Goal: Task Accomplishment & Management: Manage account settings

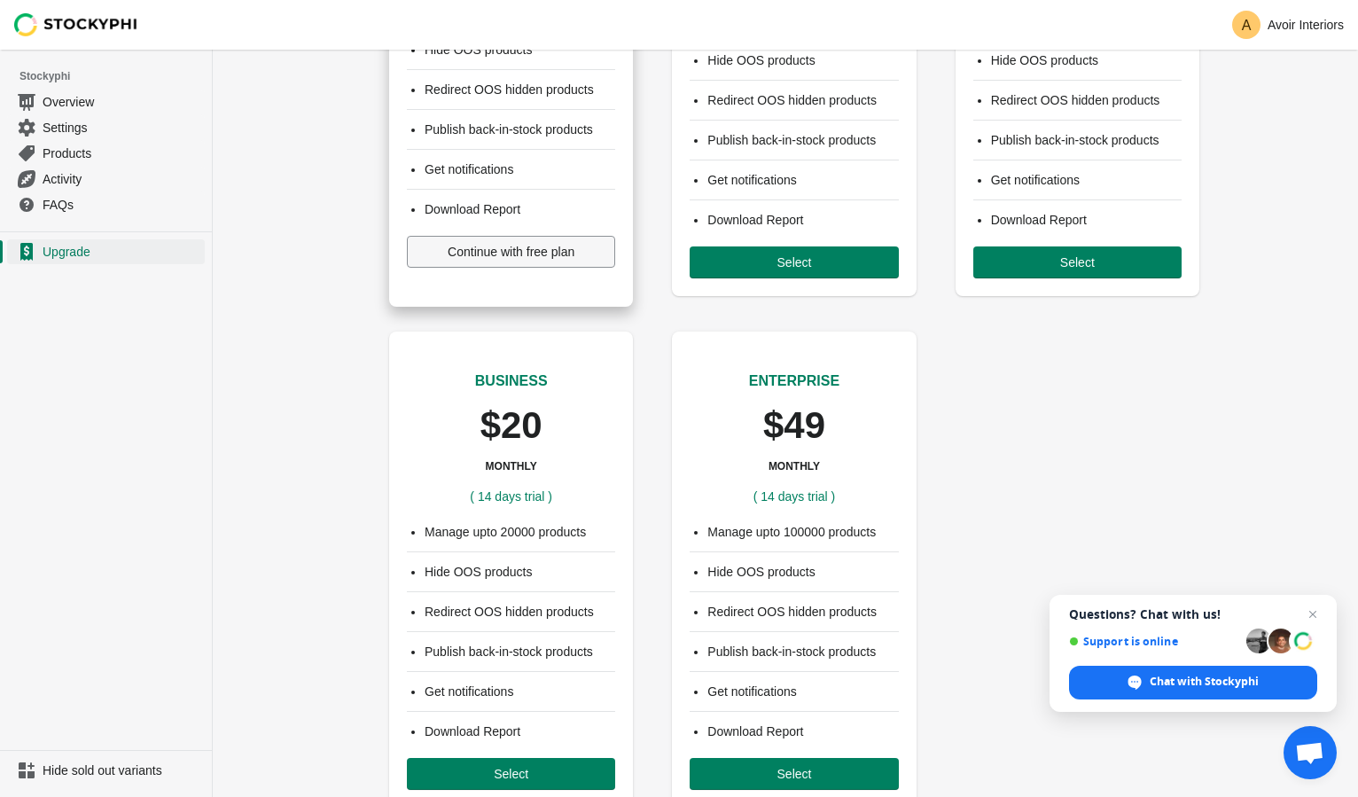
scroll to position [317, 0]
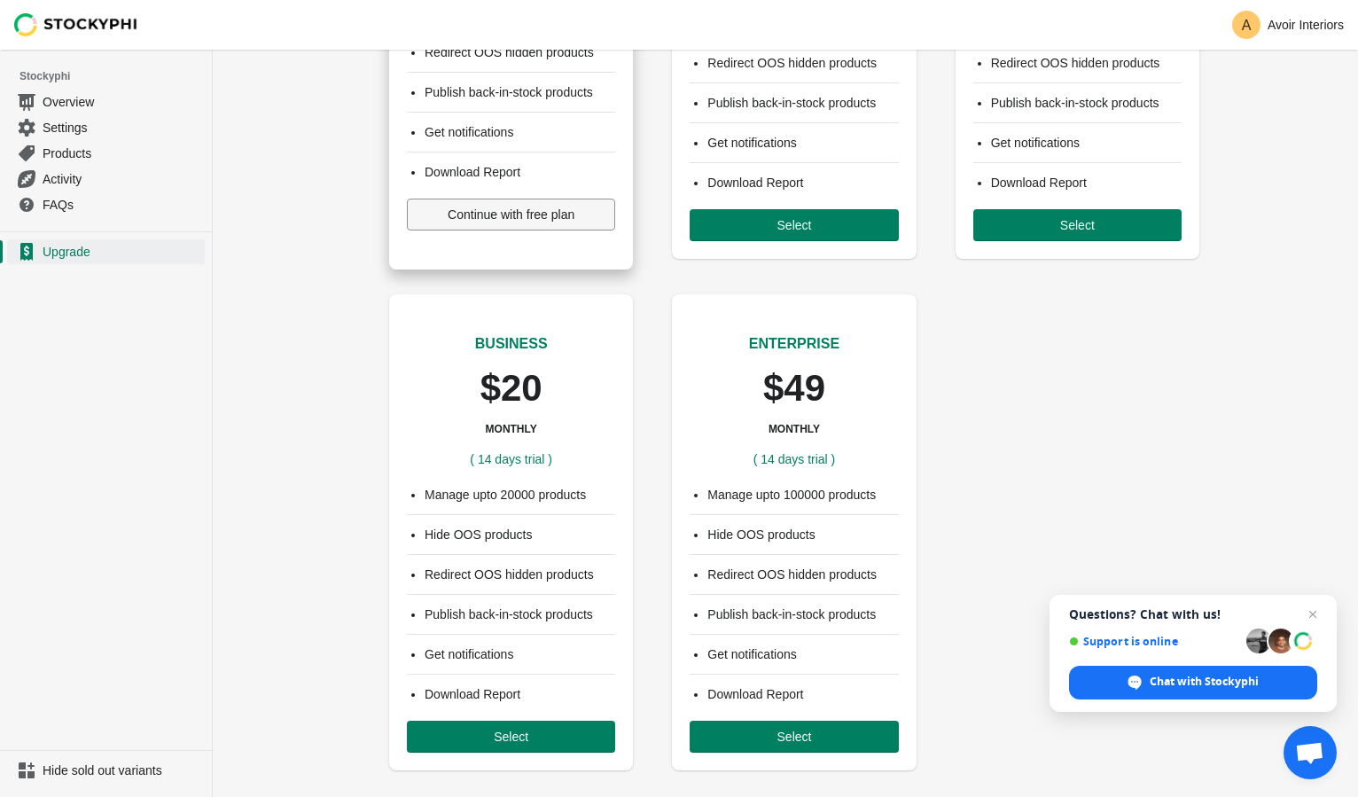
click at [481, 225] on button "Continue with free plan" at bounding box center [511, 215] width 208 height 32
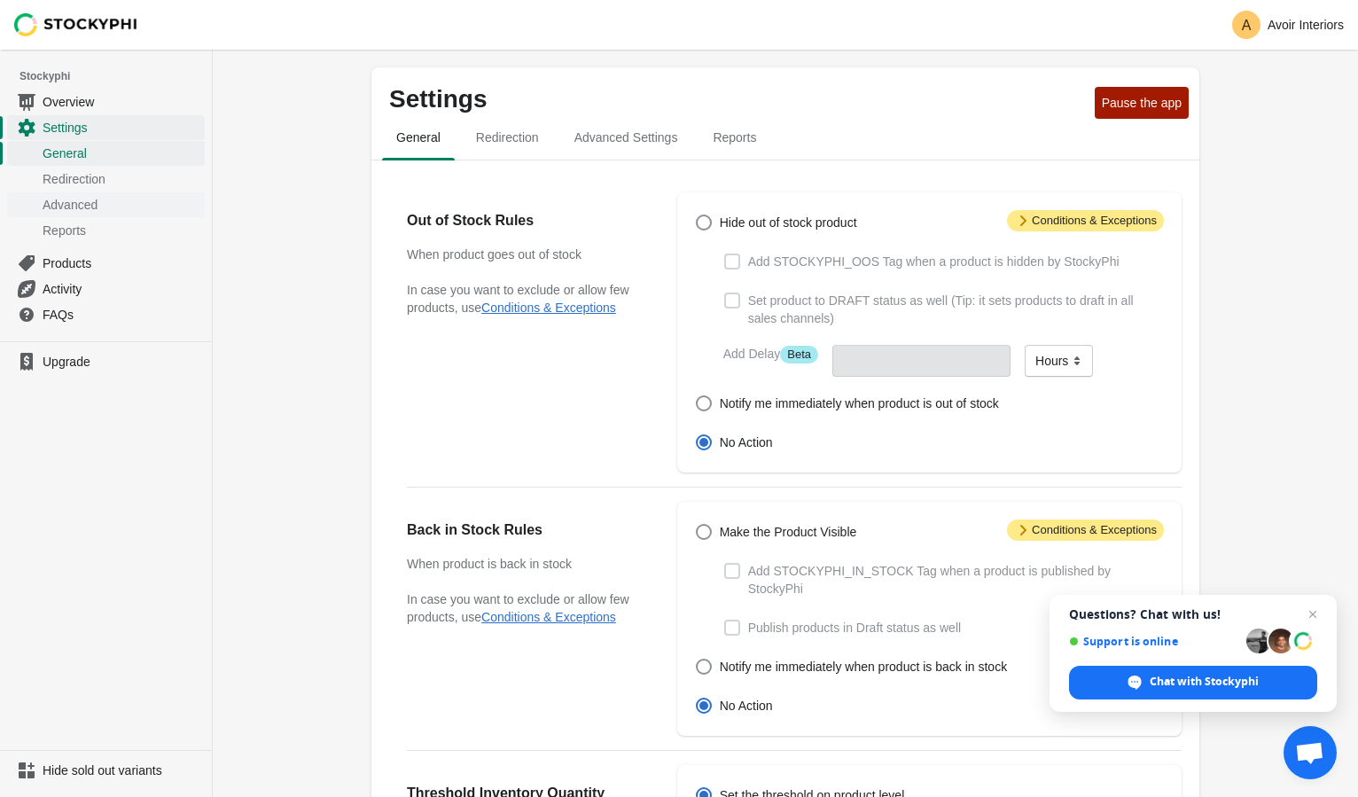
click at [86, 206] on span "Advanced" at bounding box center [122, 205] width 159 height 18
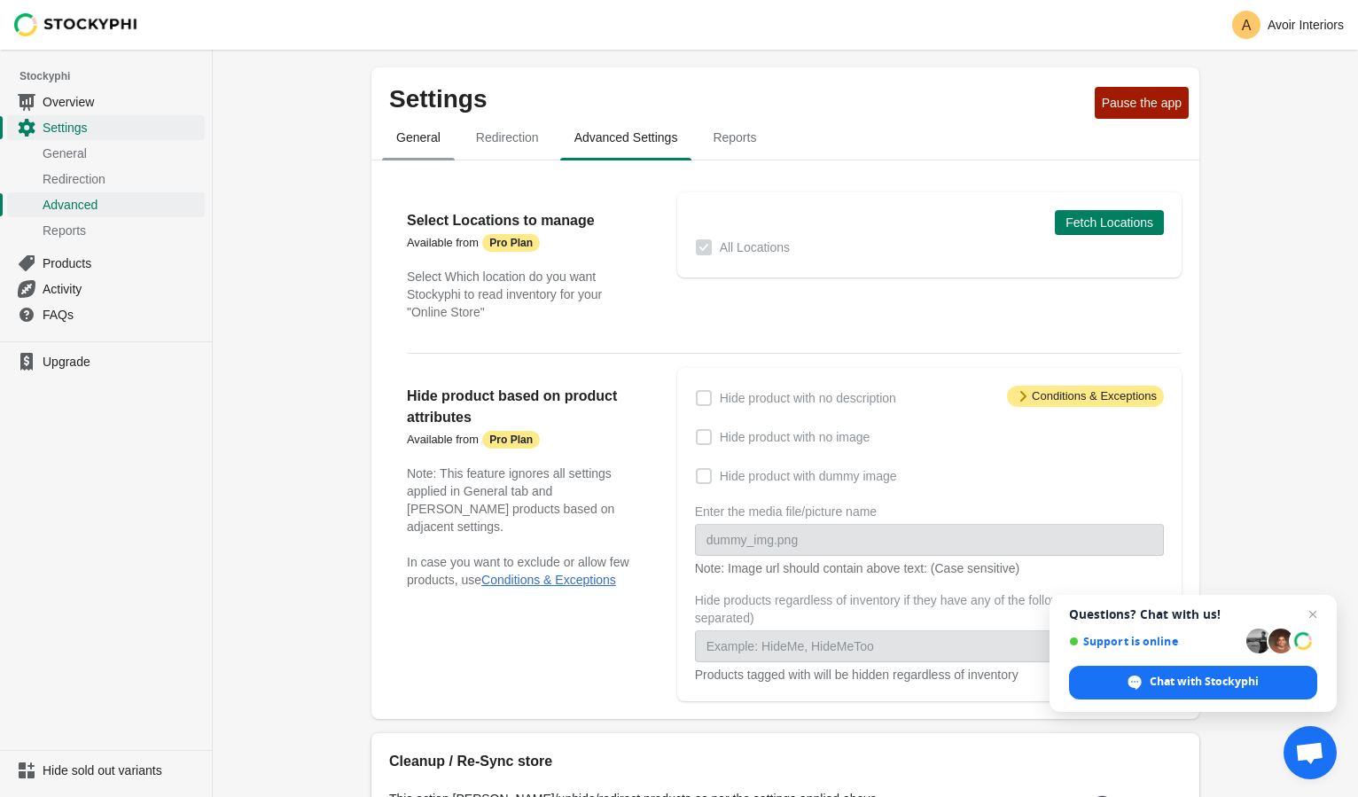
click at [404, 142] on span "General" at bounding box center [418, 137] width 73 height 32
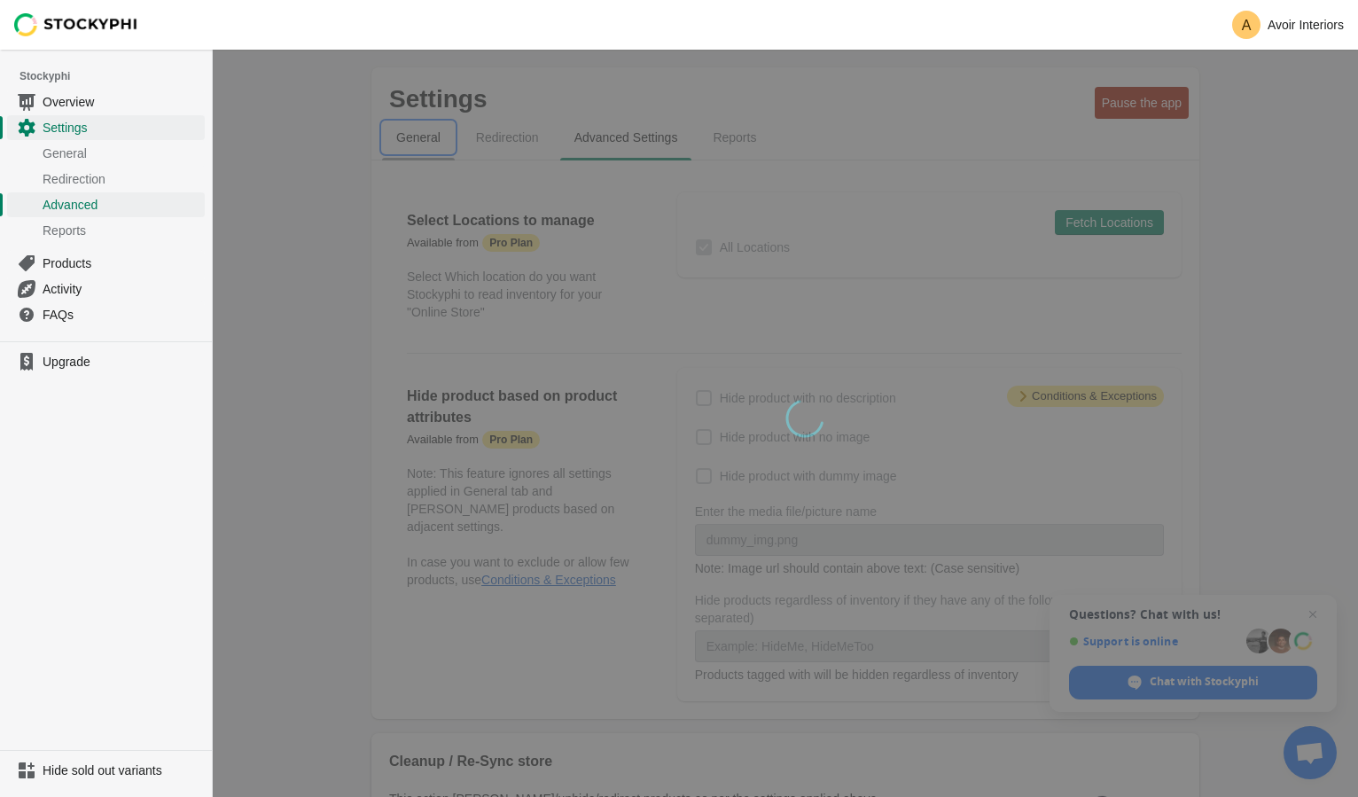
select select "hours"
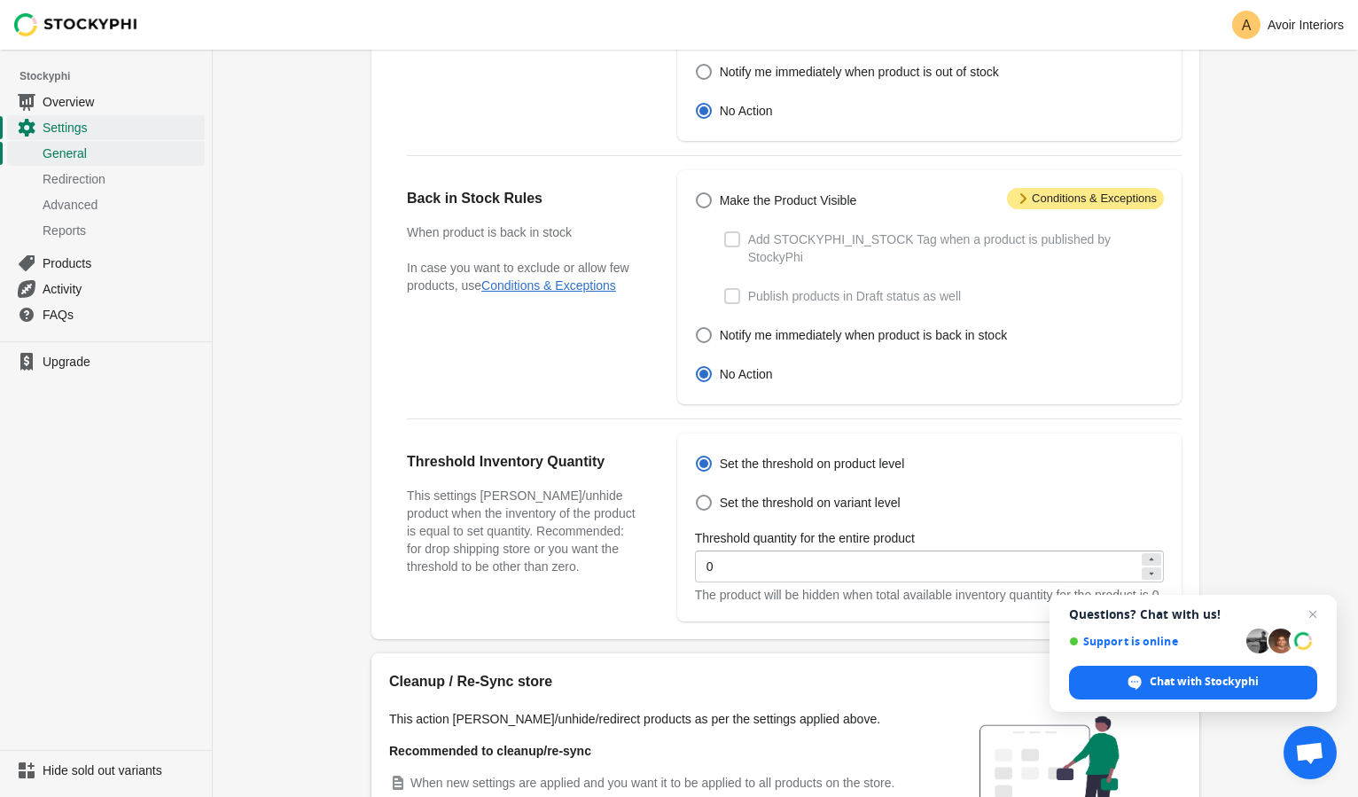
scroll to position [378, 0]
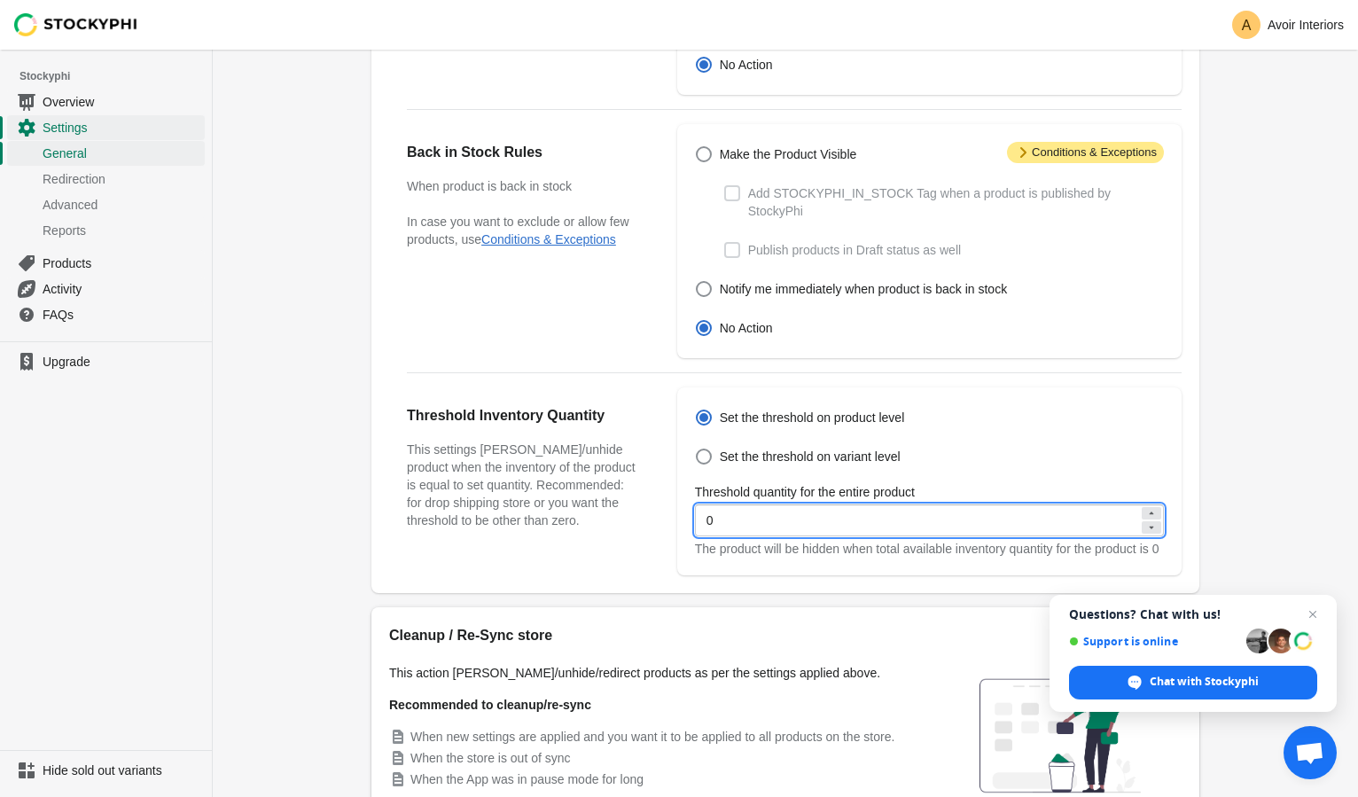
drag, startPoint x: 733, startPoint y: 523, endPoint x: 664, endPoint y: 514, distance: 69.7
click at [665, 514] on div "Threshold Inventory Quantity This settings [PERSON_NAME]/unhide product when th…" at bounding box center [785, 474] width 793 height 202
type input "5"
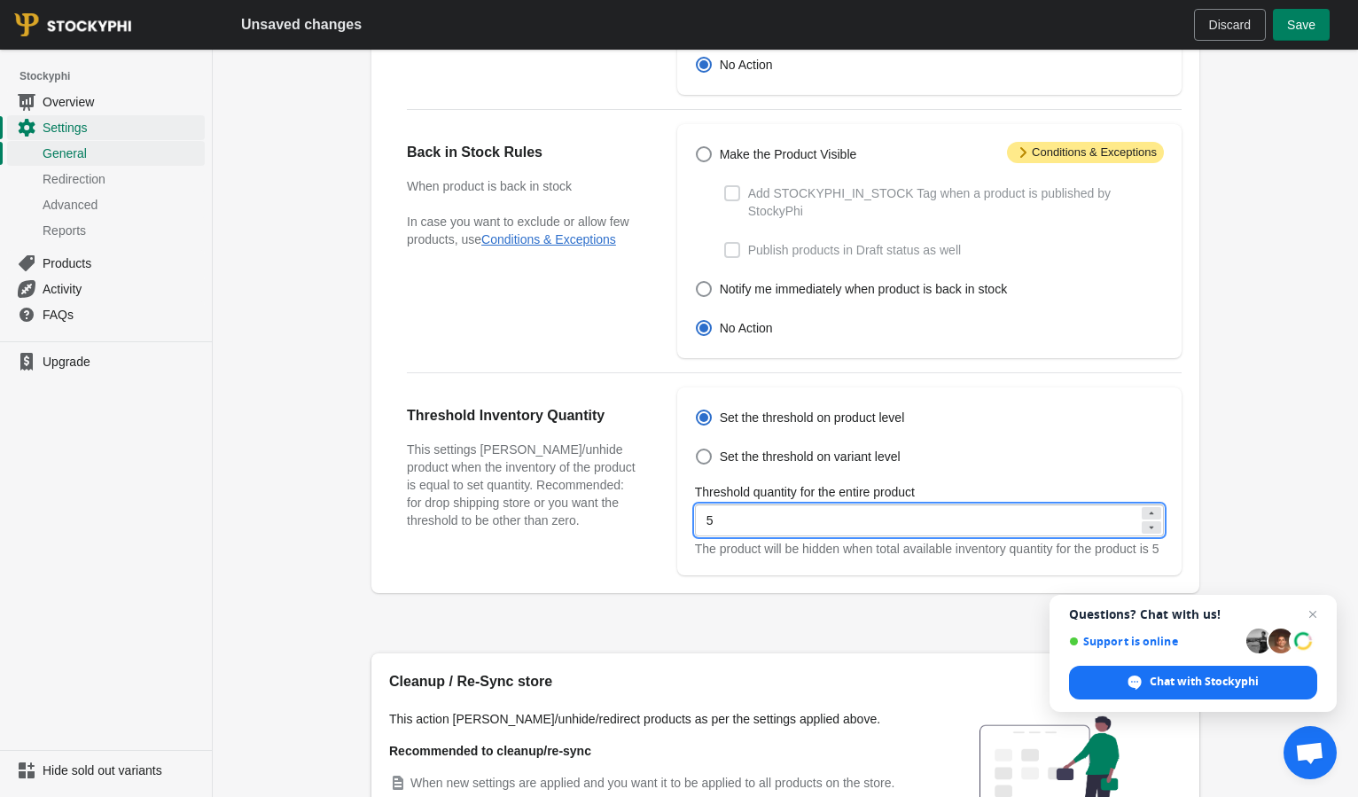
type input "4"
type input "3"
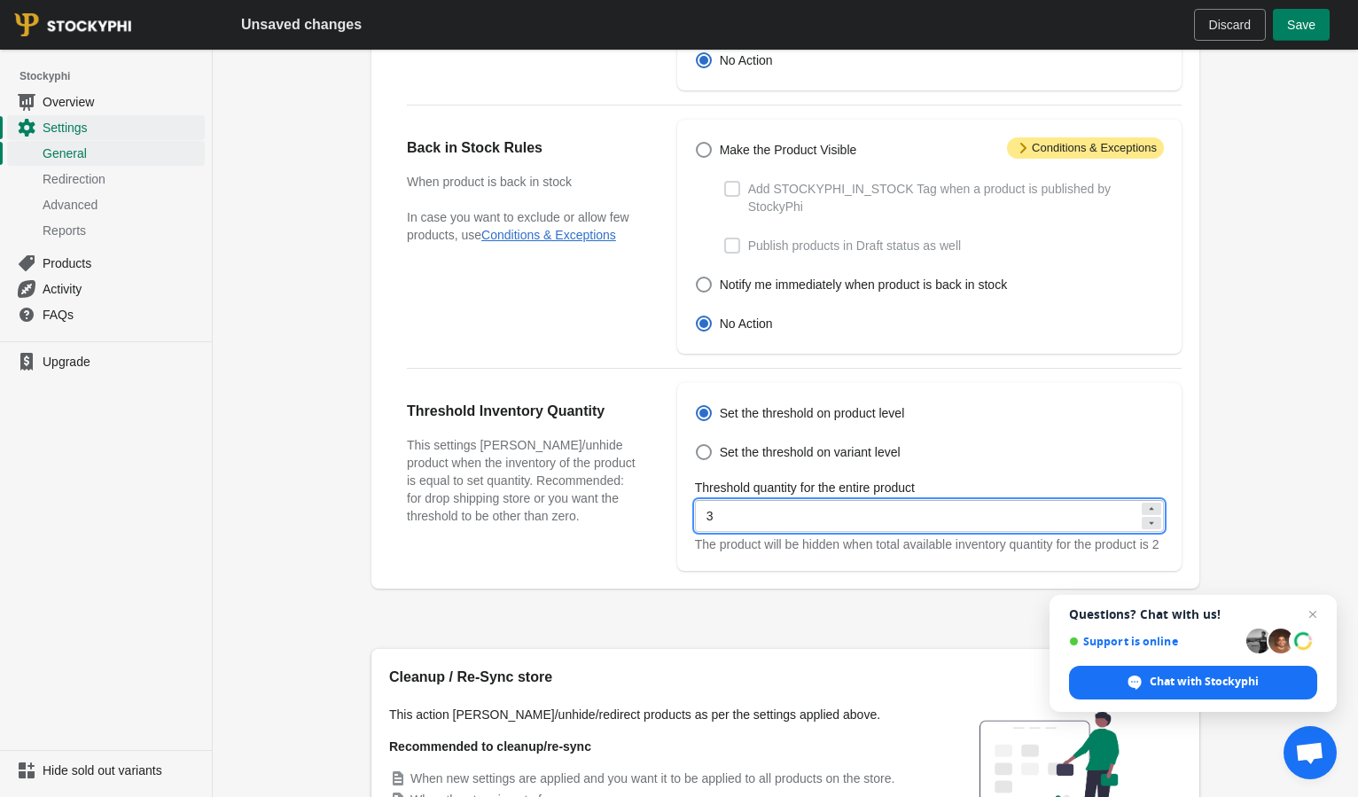
type input "2"
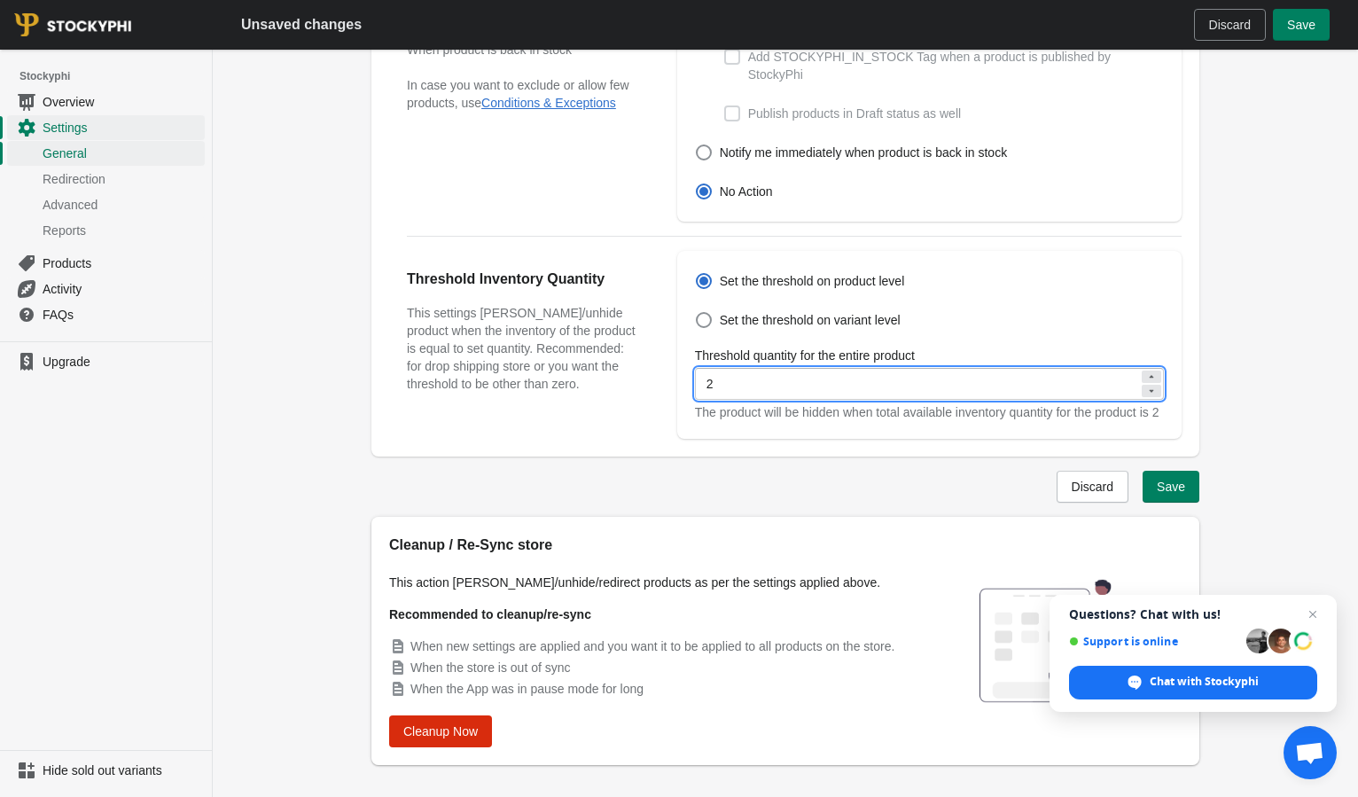
scroll to position [523, 0]
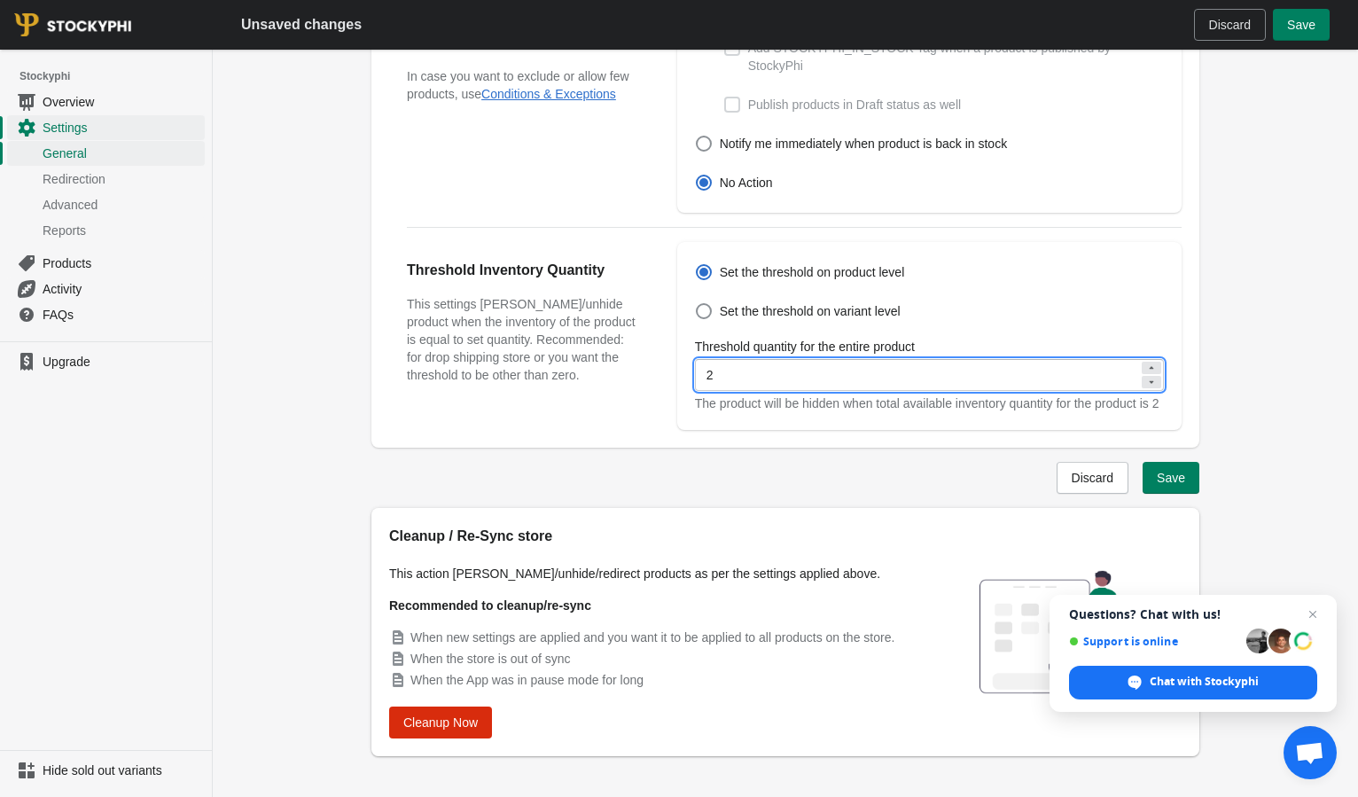
drag, startPoint x: 725, startPoint y: 374, endPoint x: 661, endPoint y: 374, distance: 64.7
click at [661, 374] on div "Threshold Inventory Quantity This settings will hide/unhide product when the in…" at bounding box center [785, 329] width 793 height 202
type input "5"
click at [982, 494] on div "Discard Save" at bounding box center [778, 471] width 842 height 46
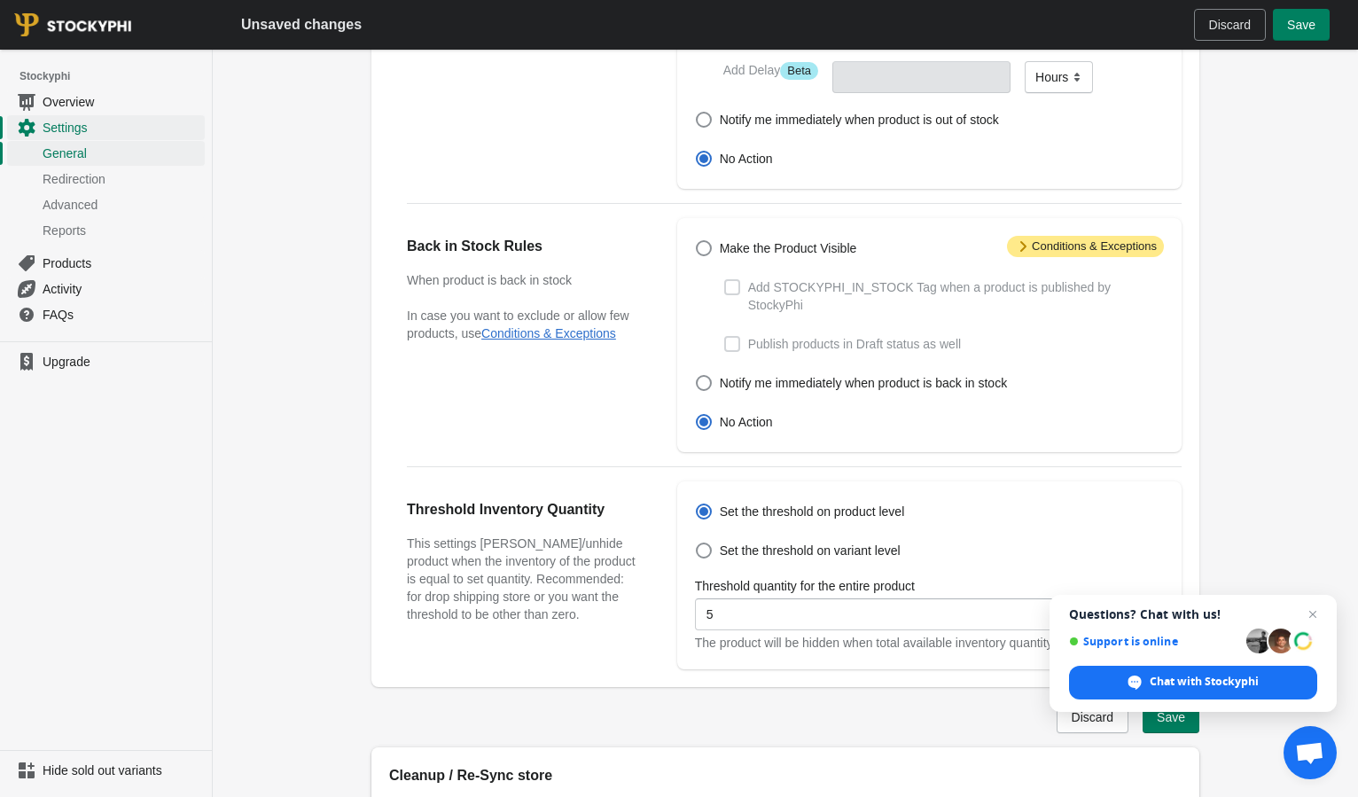
scroll to position [0, 0]
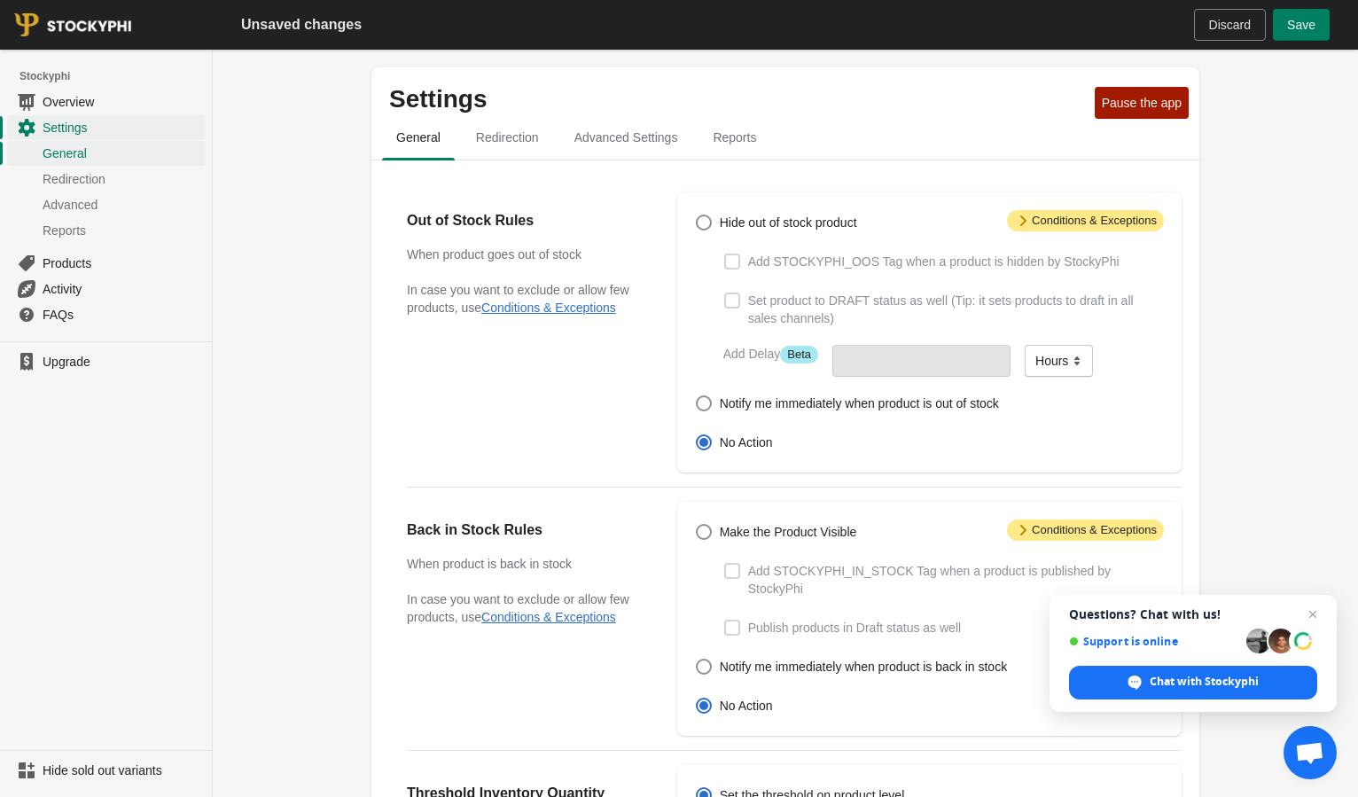
click at [1022, 222] on icon at bounding box center [1023, 221] width 18 height 18
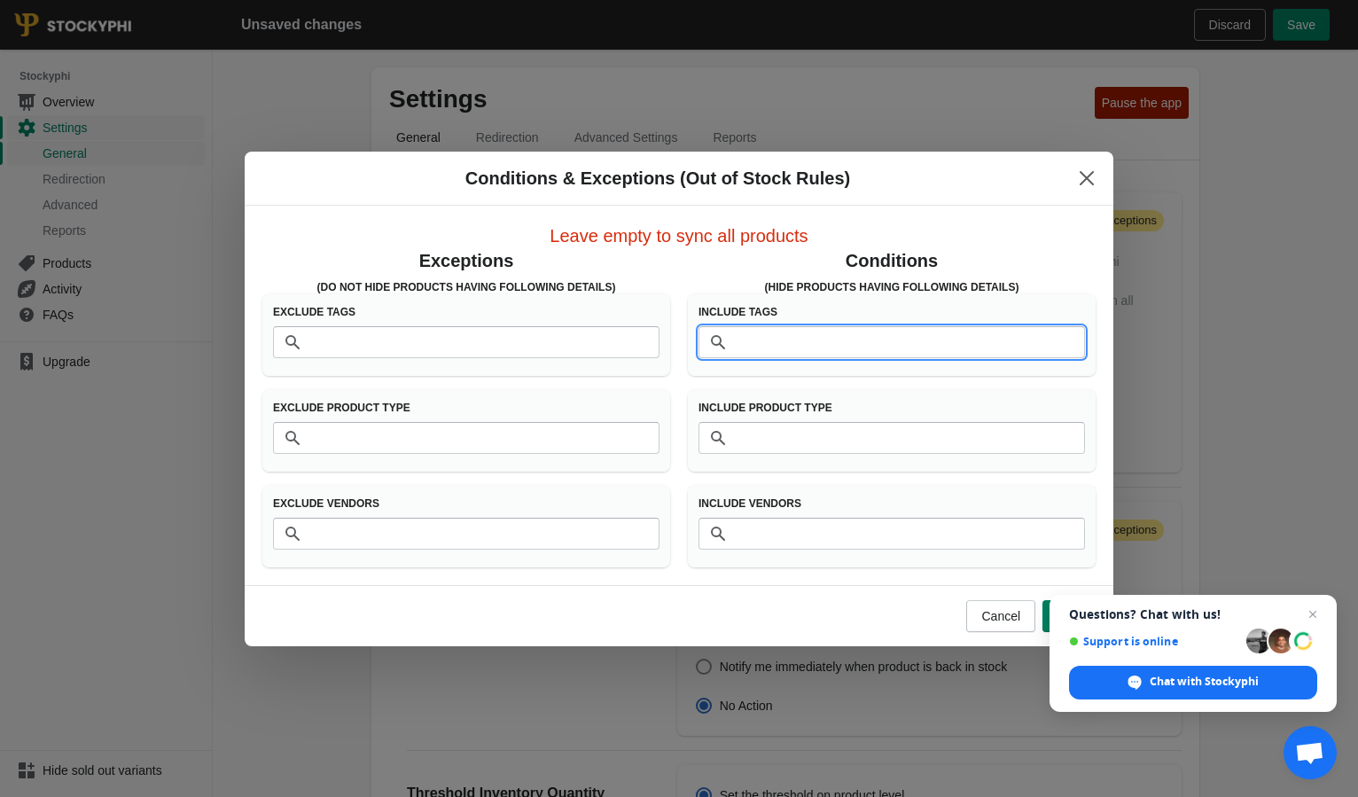
click at [773, 336] on input "Tags" at bounding box center [909, 342] width 351 height 32
click at [1316, 615] on span "Close chat" at bounding box center [1314, 615] width 22 height 22
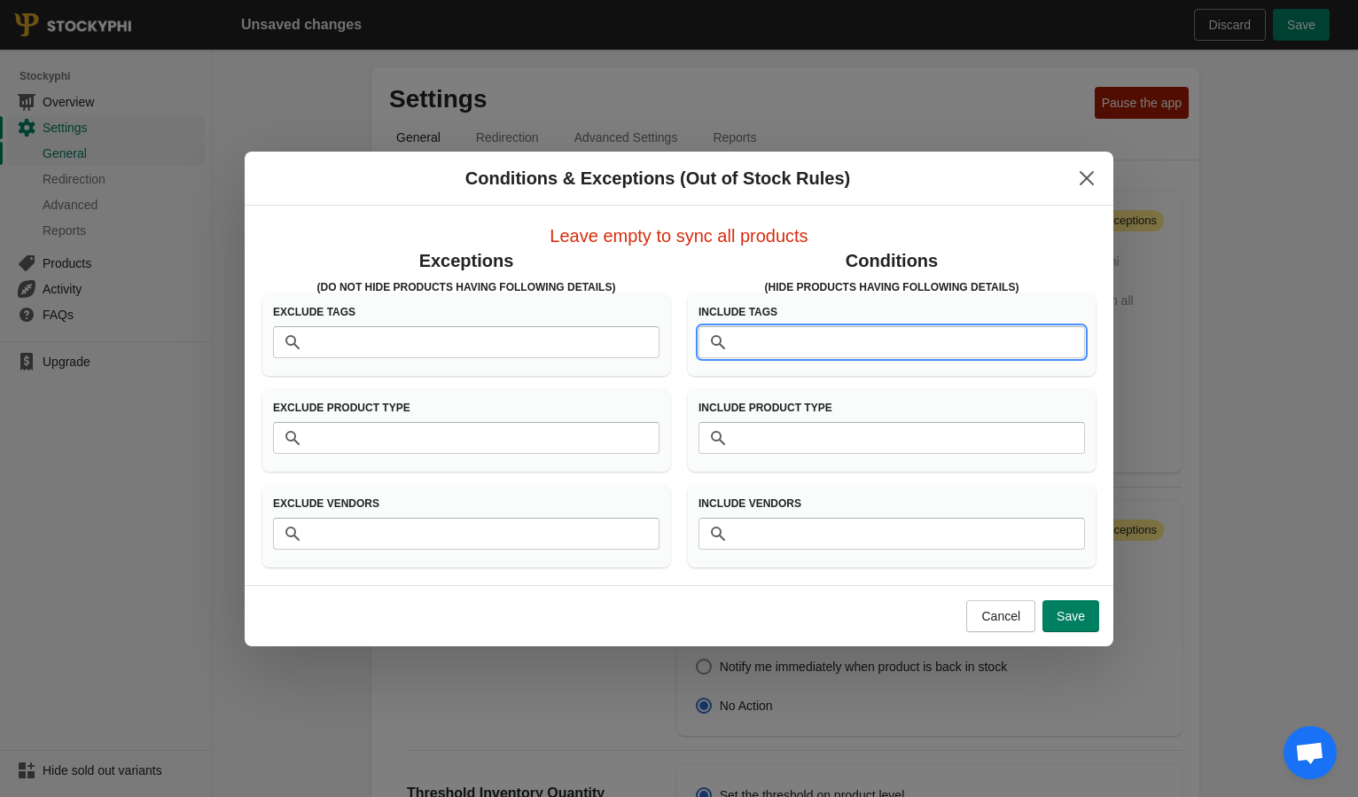
click at [880, 355] on input "Tags" at bounding box center [909, 342] width 351 height 32
type input "OOS"
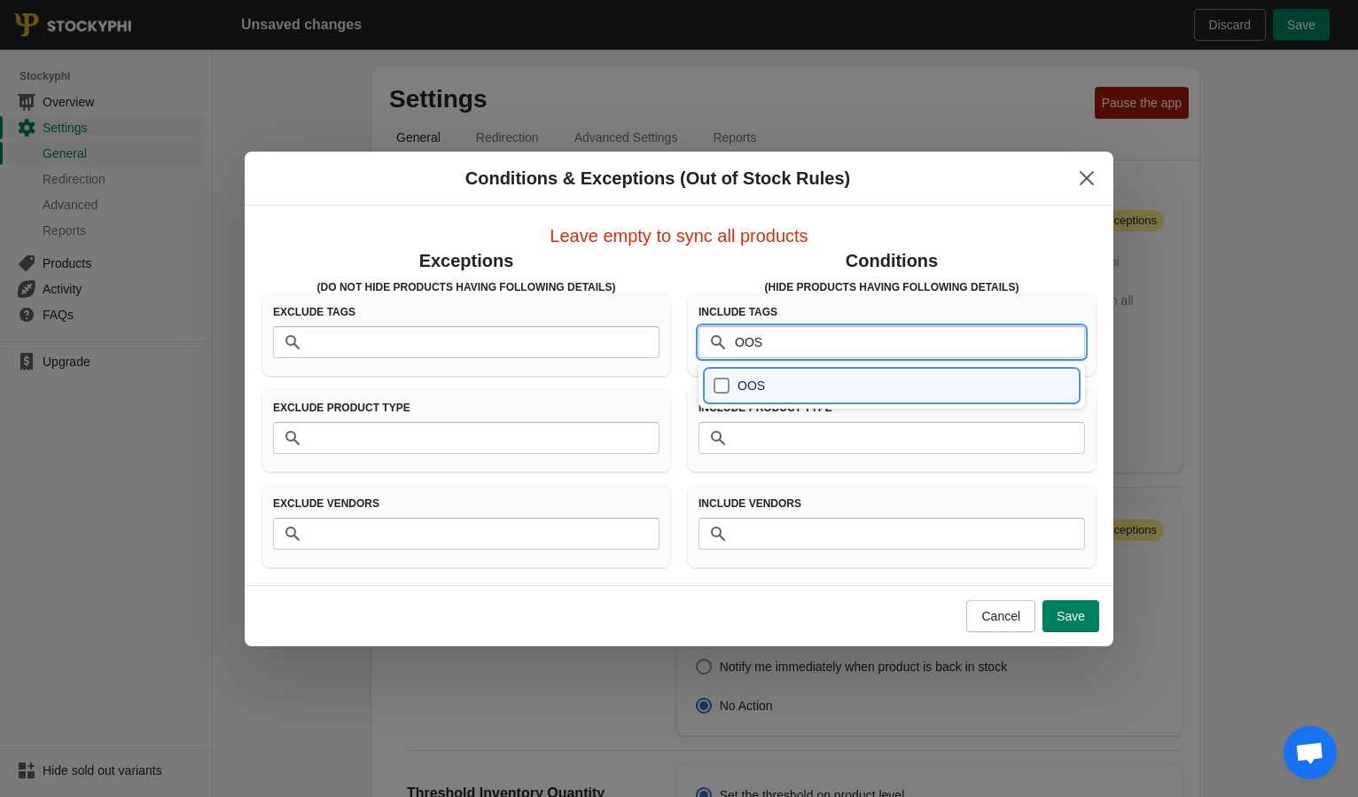
click at [716, 384] on div "OOS" at bounding box center [892, 385] width 358 height 25
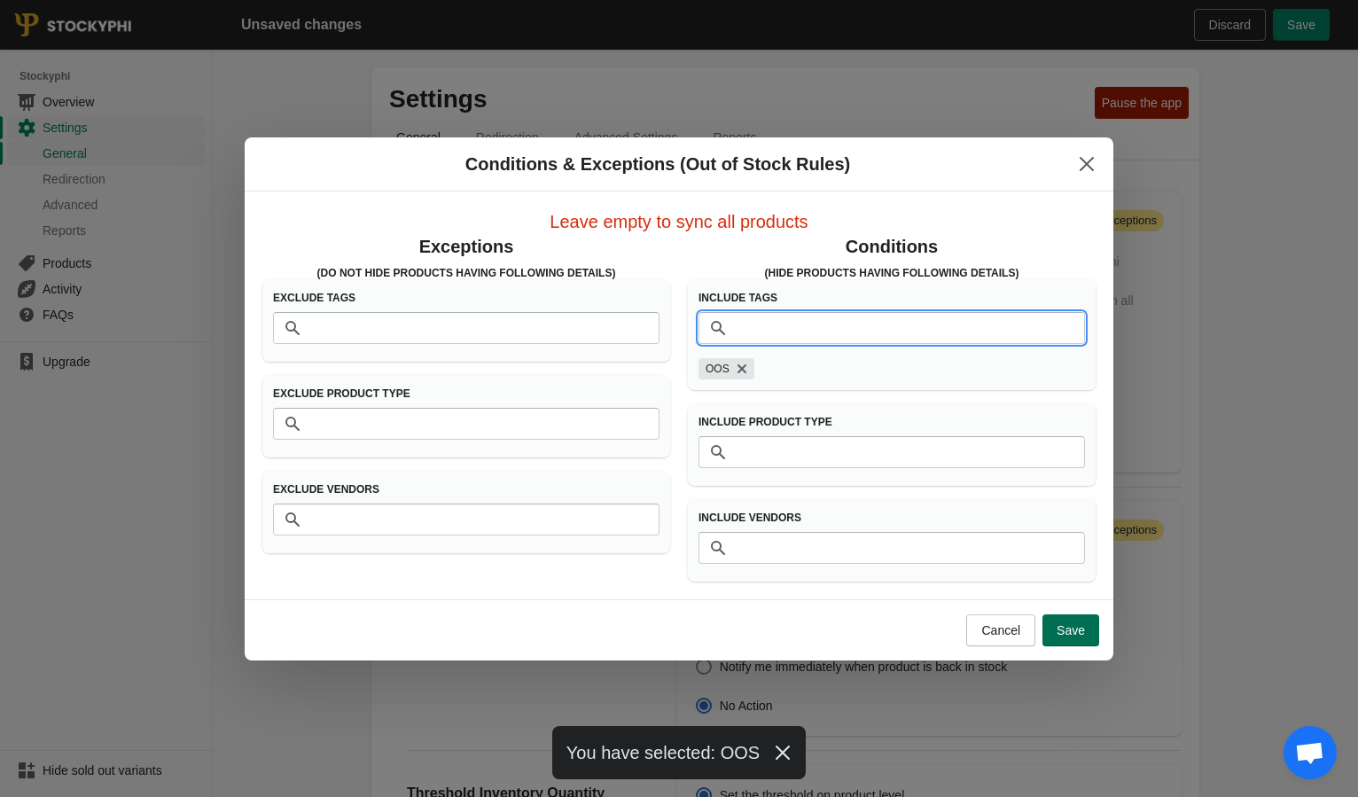
click at [1071, 640] on button "Save" at bounding box center [1071, 630] width 57 height 32
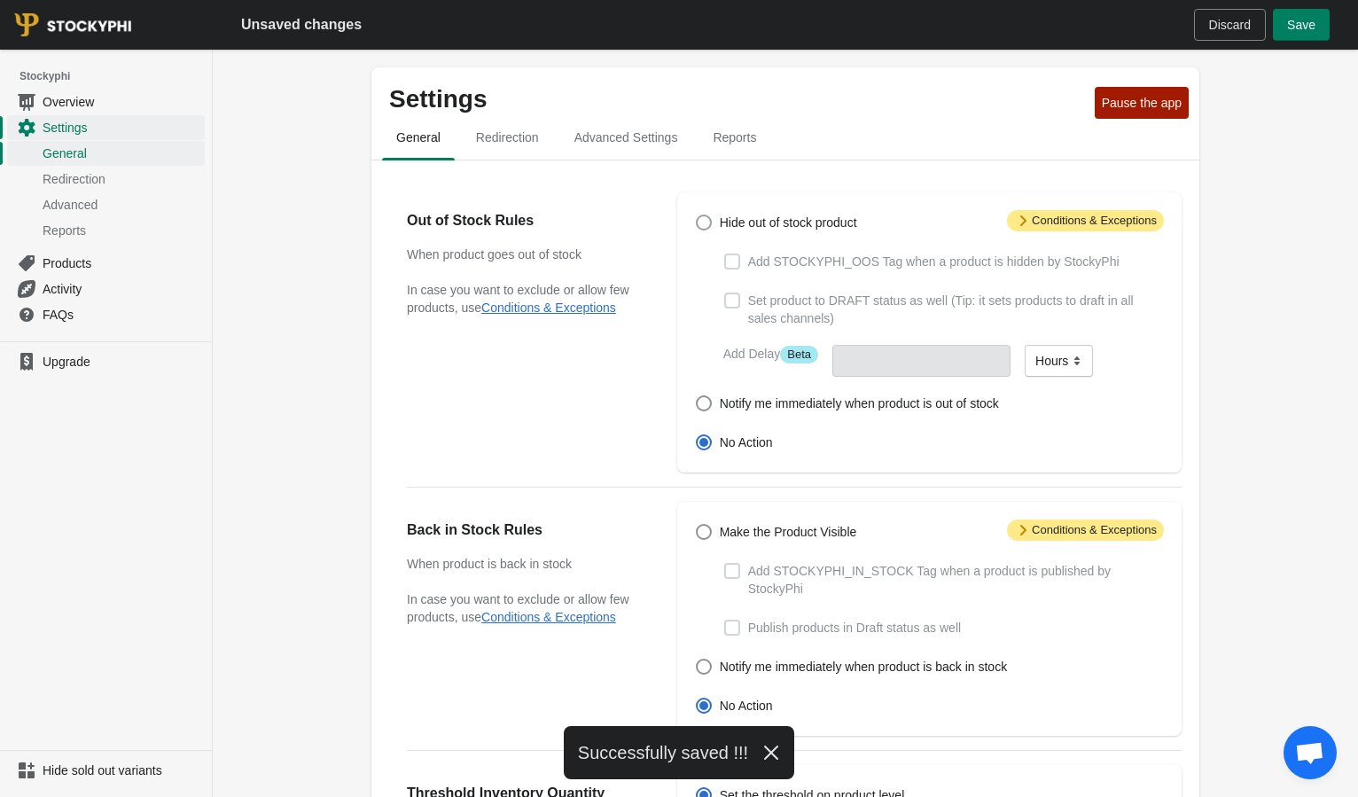
click at [769, 223] on span "Hide out of stock product" at bounding box center [788, 223] width 137 height 18
click at [697, 215] on input "Hide out of stock product" at bounding box center [696, 215] width 1 height 1
radio input "true"
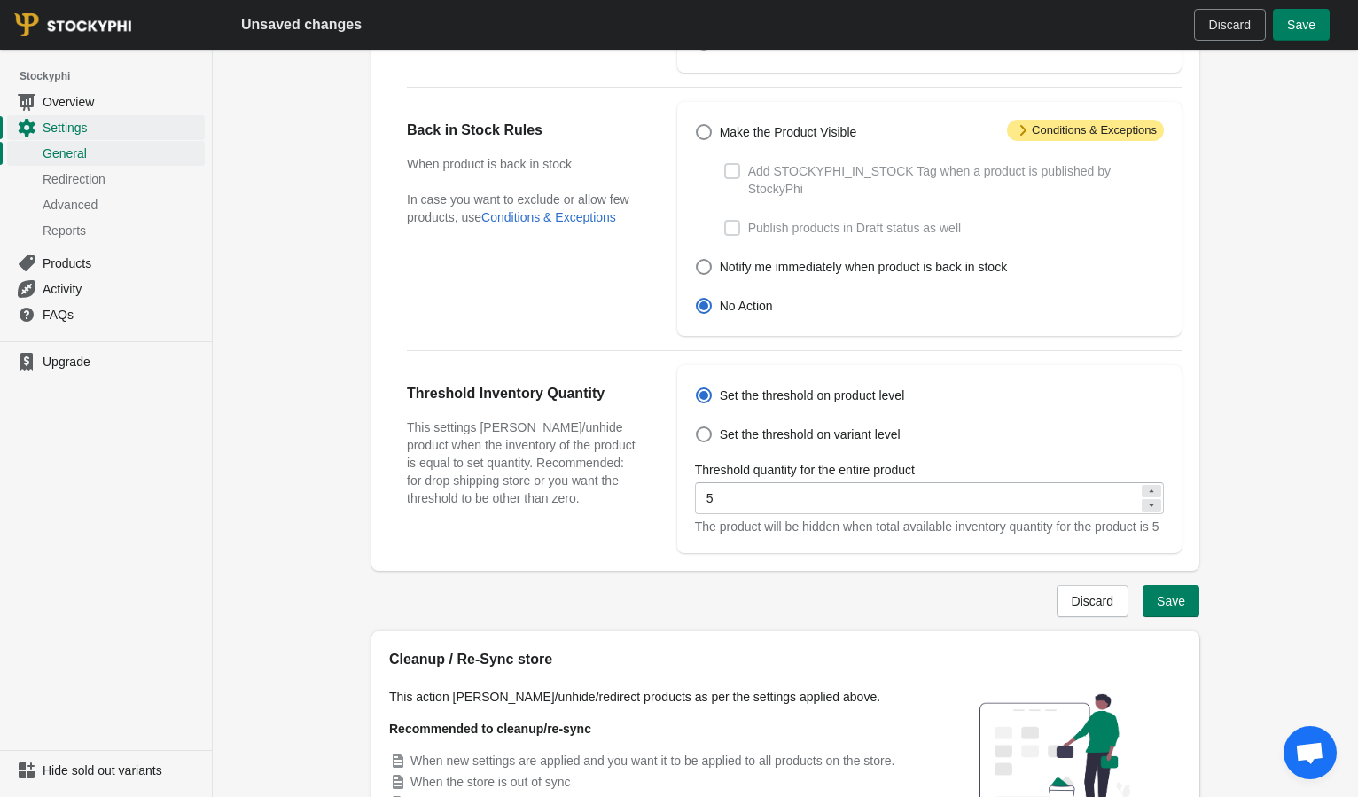
scroll to position [536, 0]
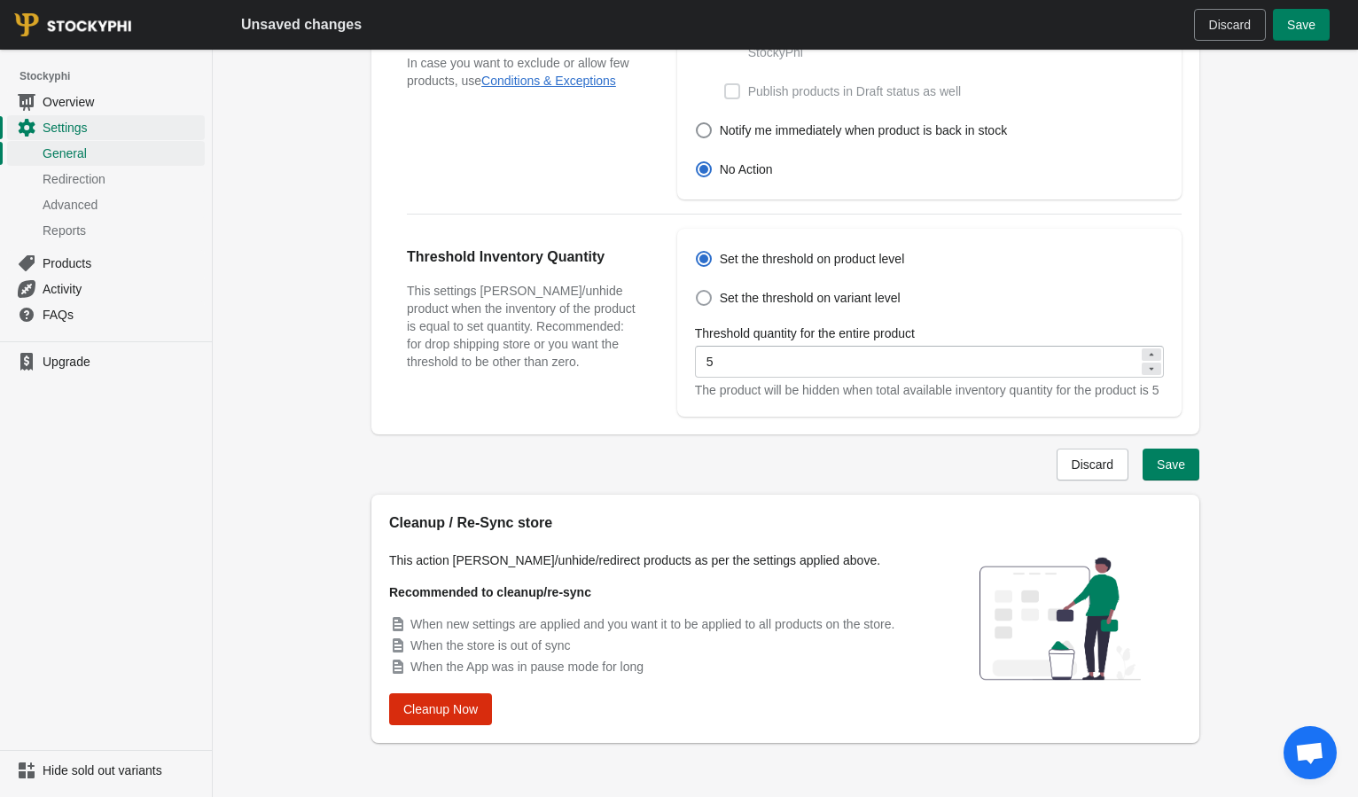
click at [786, 301] on span "Set the threshold on variant level" at bounding box center [810, 298] width 181 height 18
click at [697, 291] on input "Set the threshold on variant level" at bounding box center [696, 290] width 1 height 1
radio input "true"
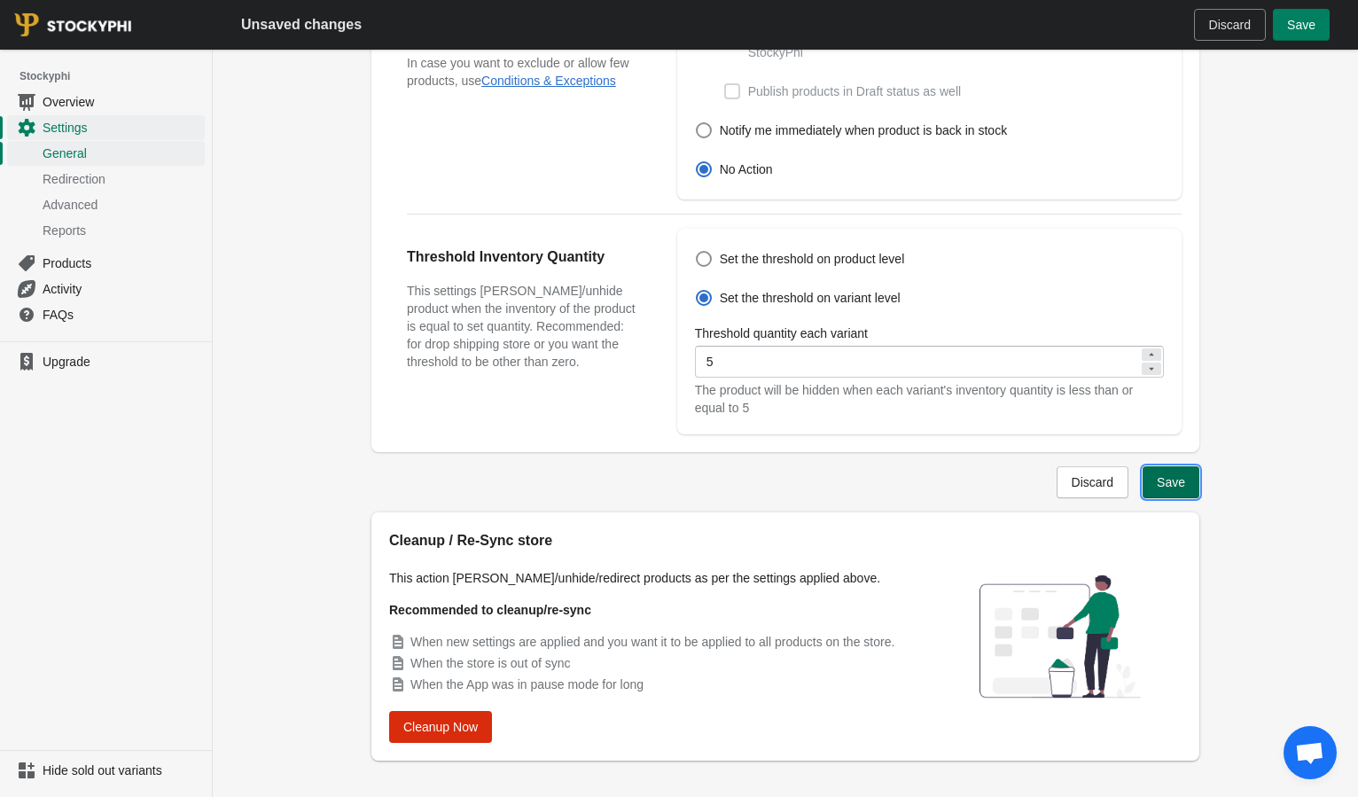
click at [1154, 490] on button "Save" at bounding box center [1171, 482] width 57 height 32
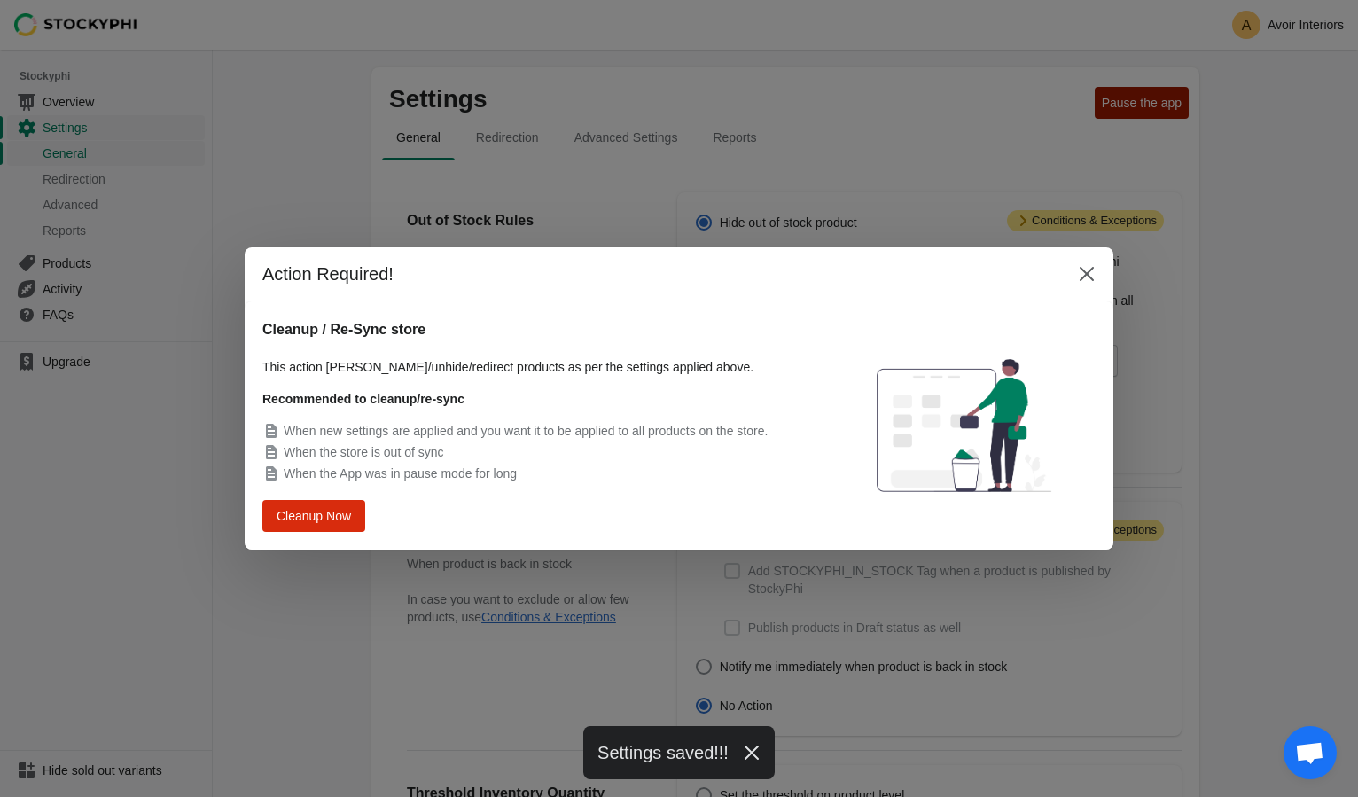
scroll to position [514, 0]
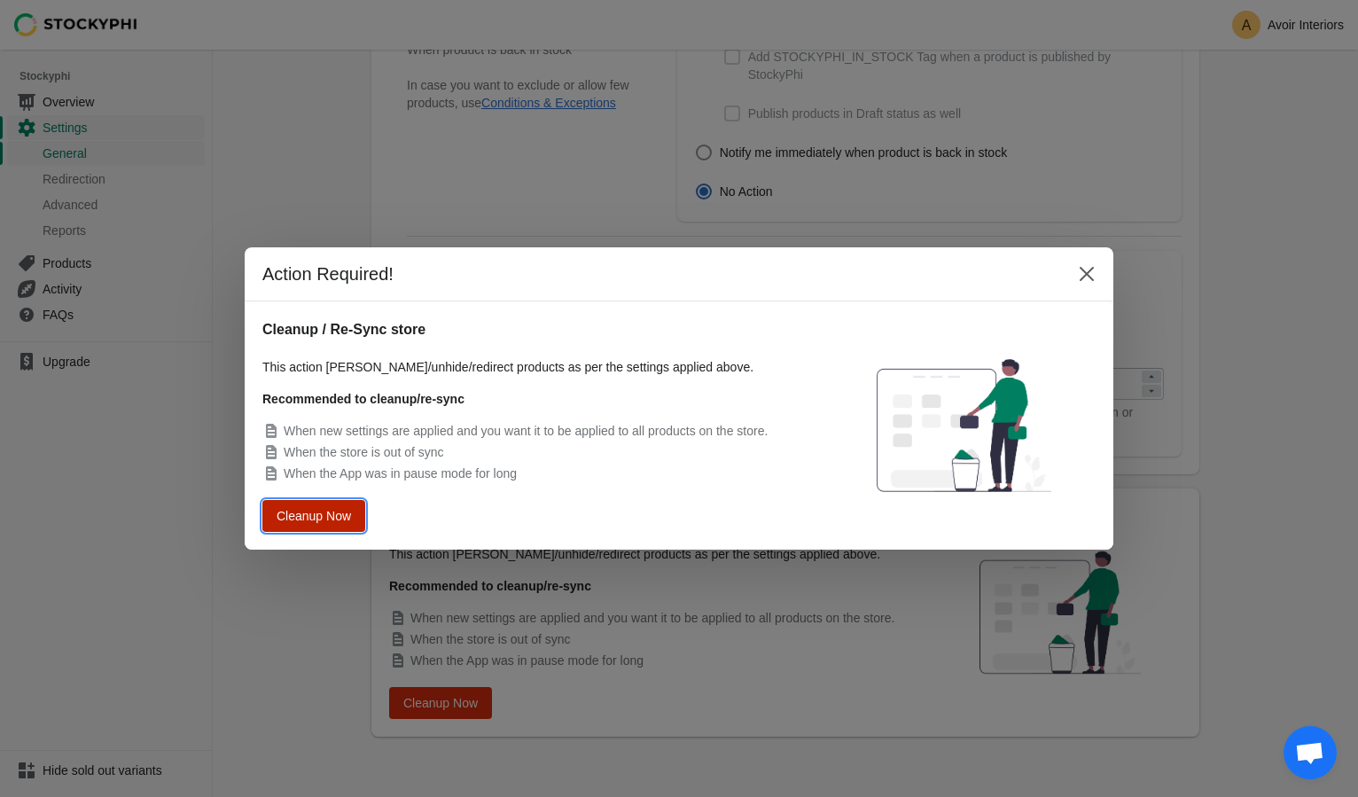
click at [304, 510] on span "Cleanup Now" at bounding box center [313, 516] width 67 height 12
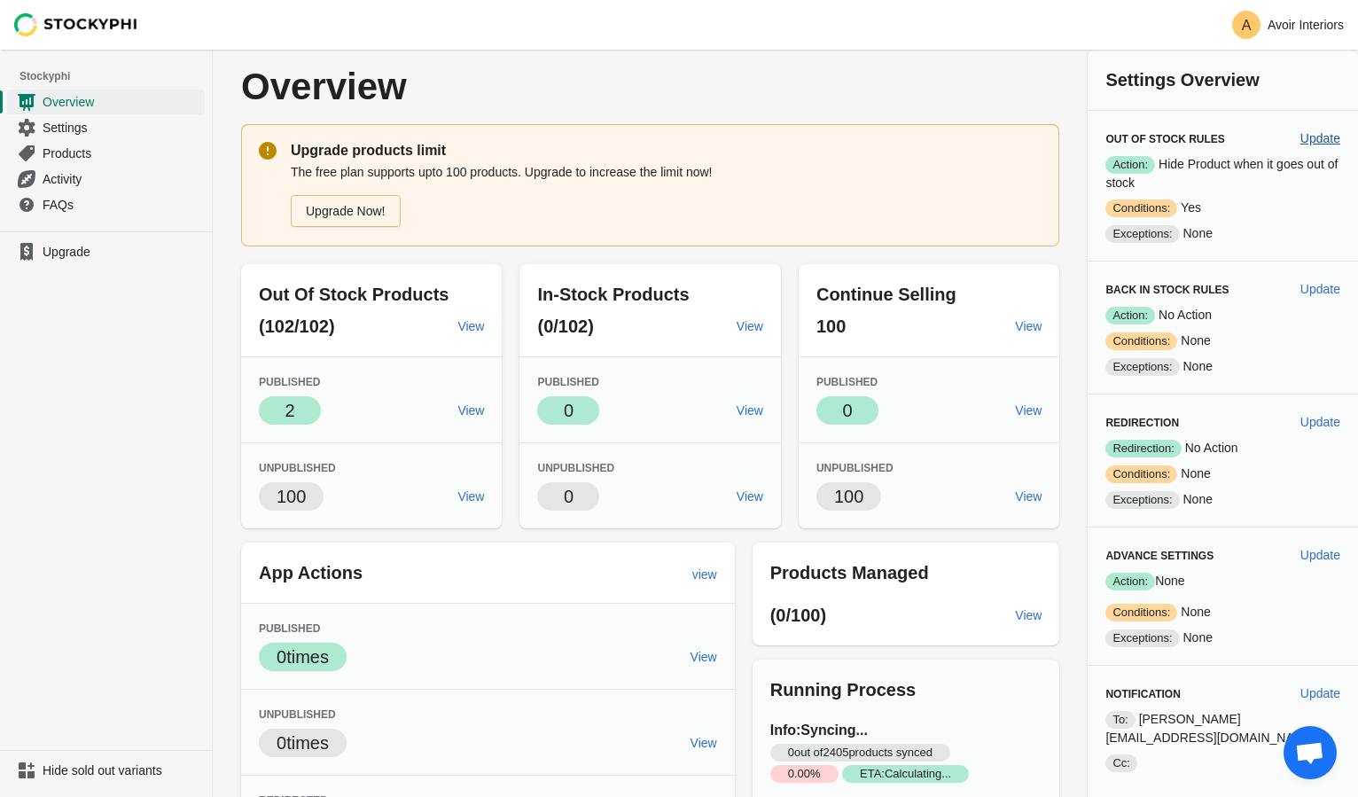
click at [1318, 141] on span "Update" at bounding box center [1321, 138] width 40 height 14
select select "hours"
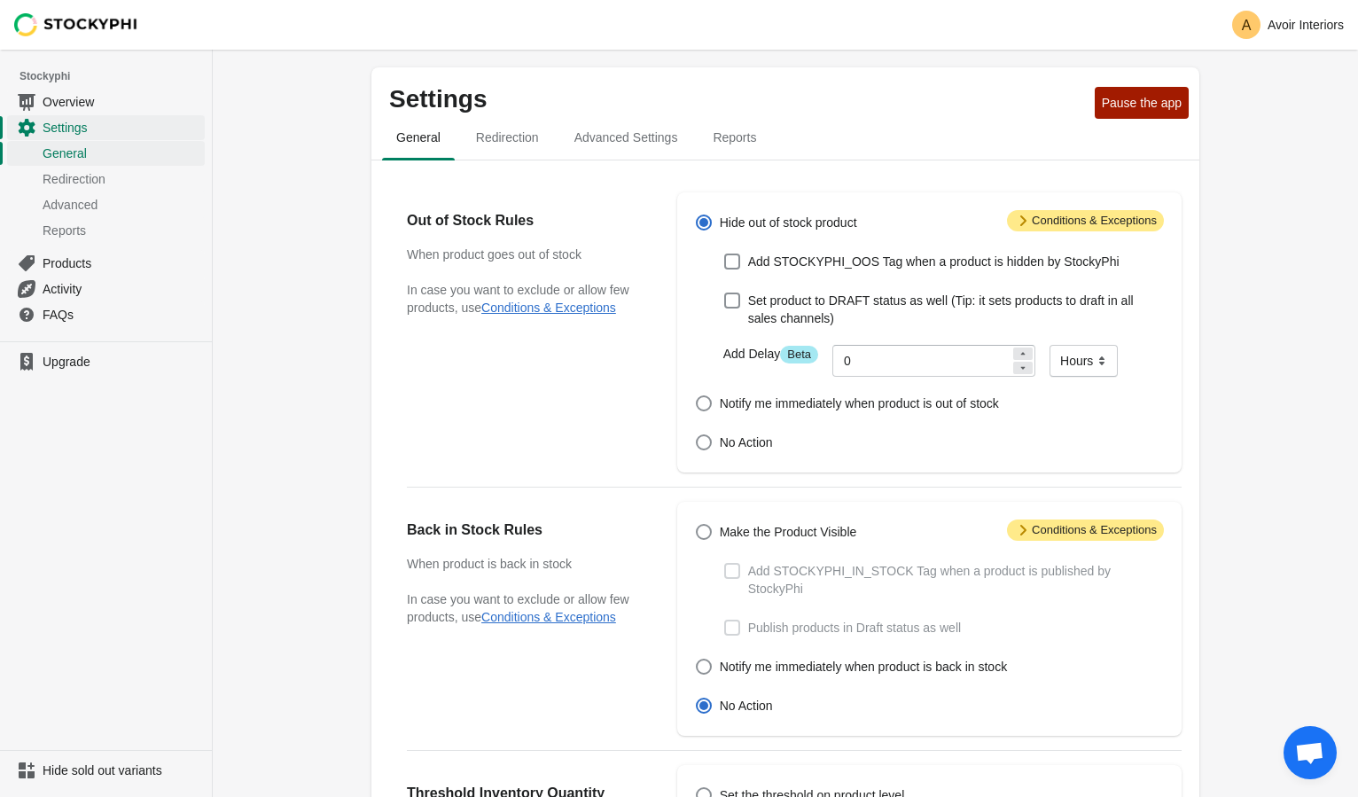
click at [1061, 223] on span "Attention Conditions & Exceptions" at bounding box center [1085, 220] width 157 height 21
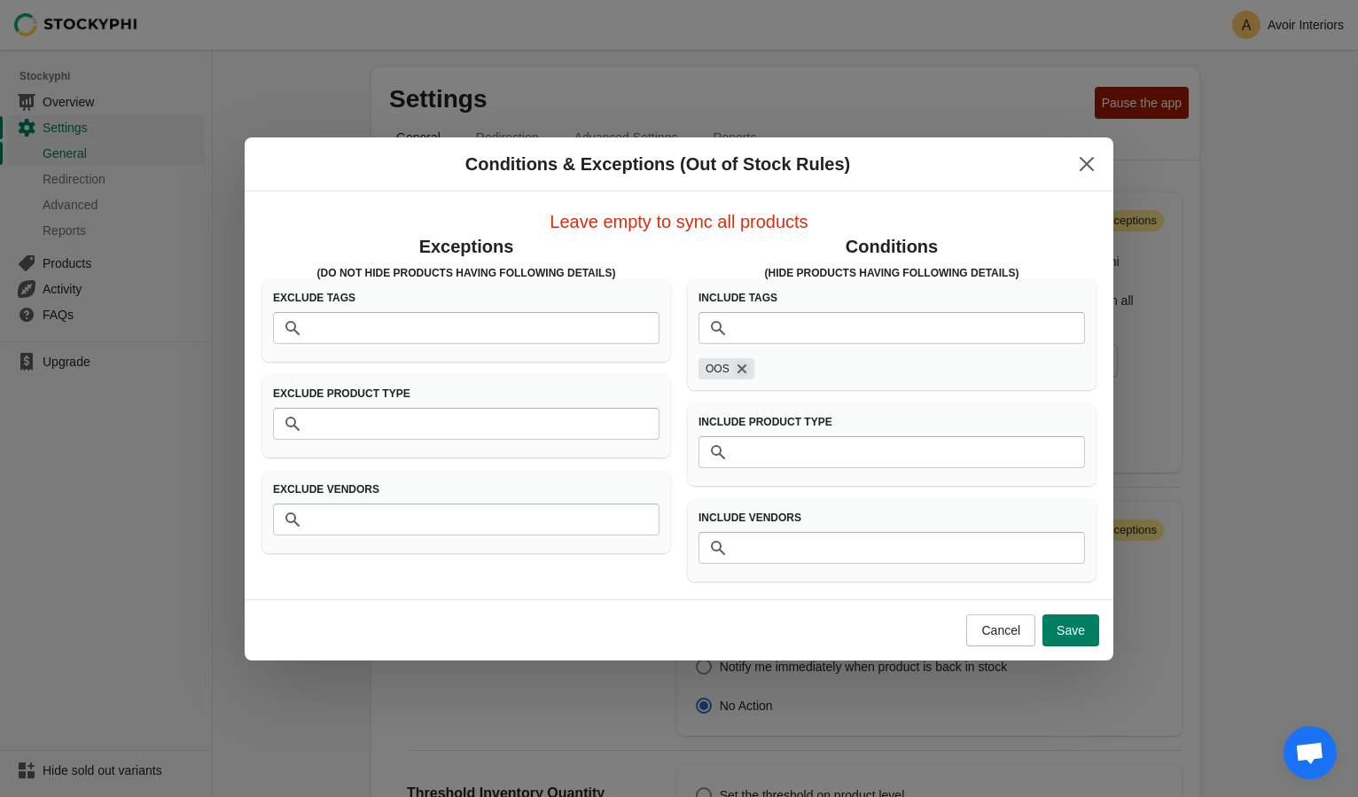
click at [743, 372] on icon "Remove OOS" at bounding box center [742, 369] width 18 height 18
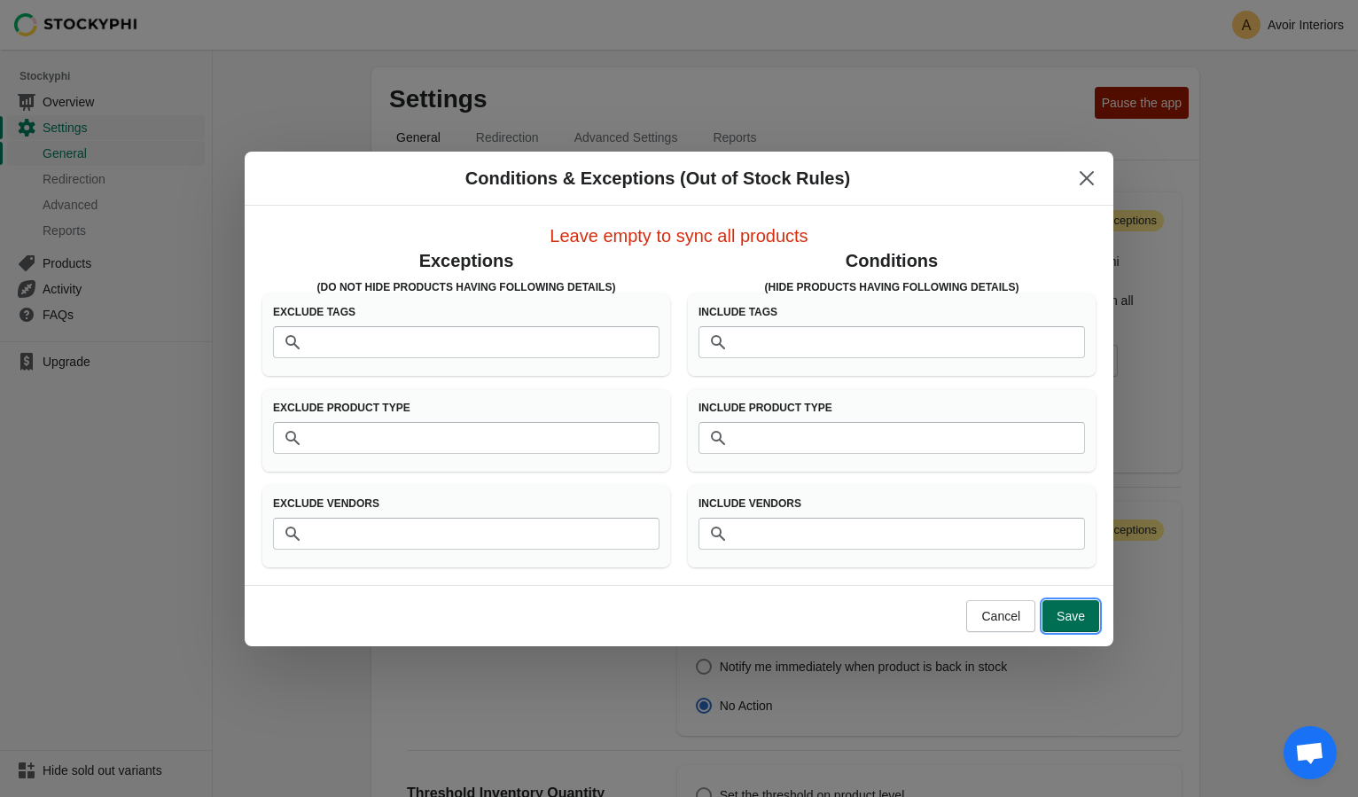
click at [1088, 620] on button "Save" at bounding box center [1071, 616] width 57 height 32
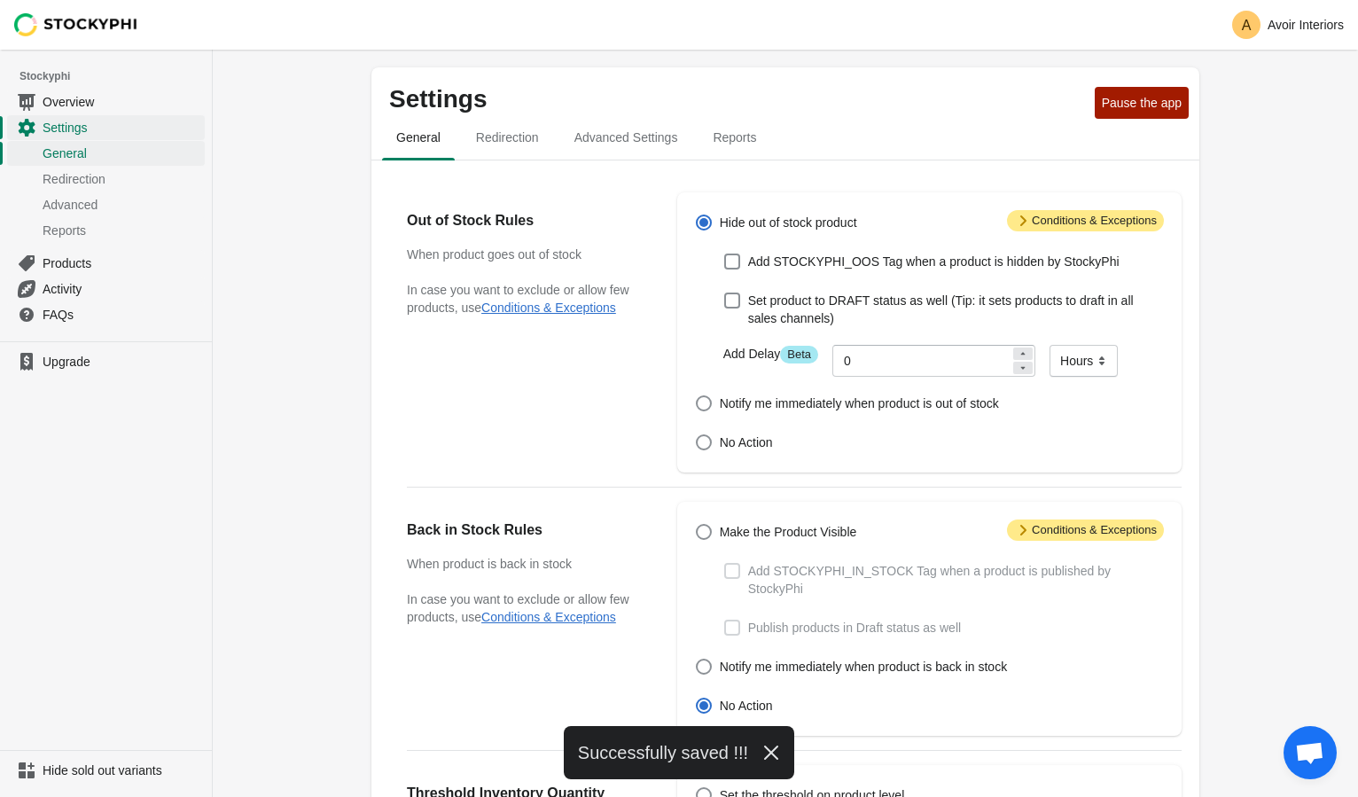
scroll to position [514, 0]
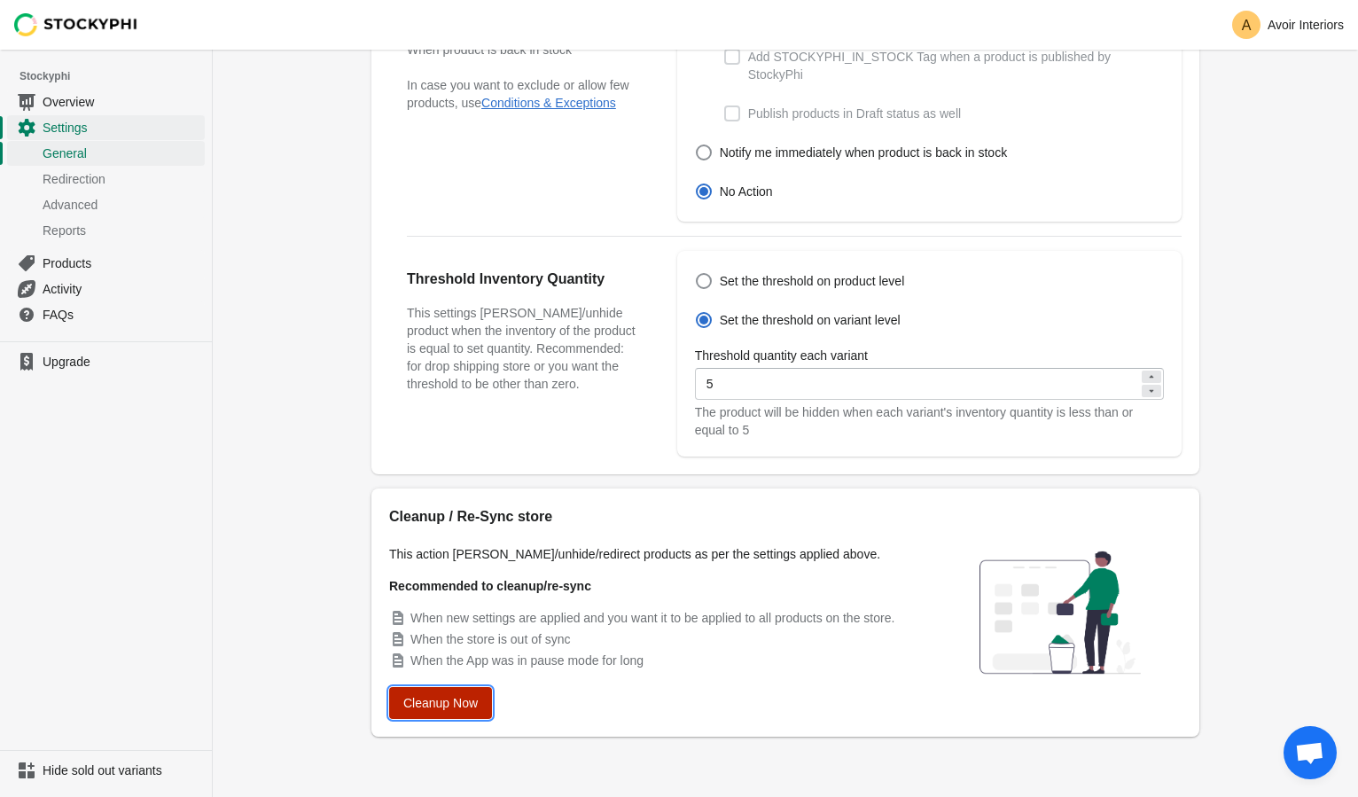
click at [450, 708] on span "Cleanup Now" at bounding box center [440, 703] width 74 height 14
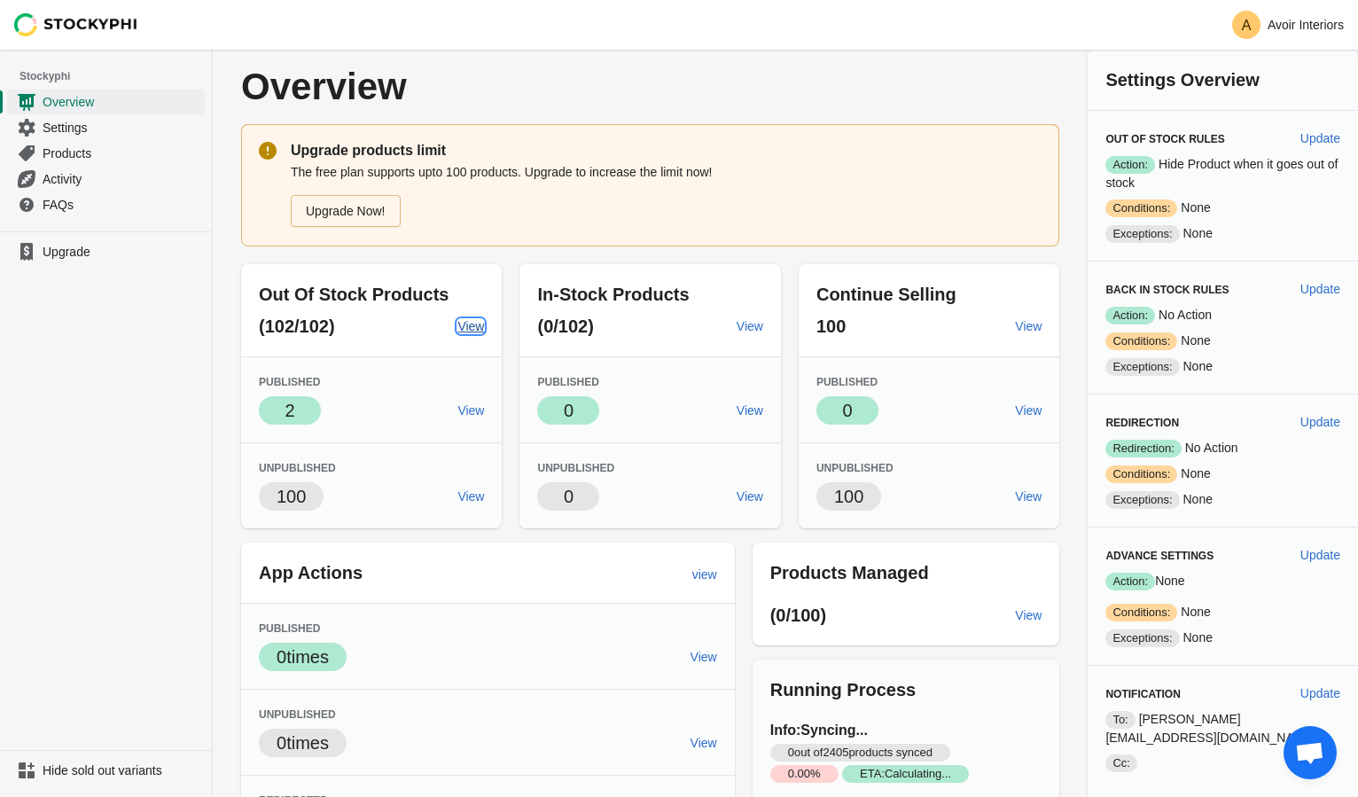
click at [472, 320] on span "View" at bounding box center [471, 326] width 27 height 14
click at [65, 100] on span "Overview" at bounding box center [122, 102] width 159 height 18
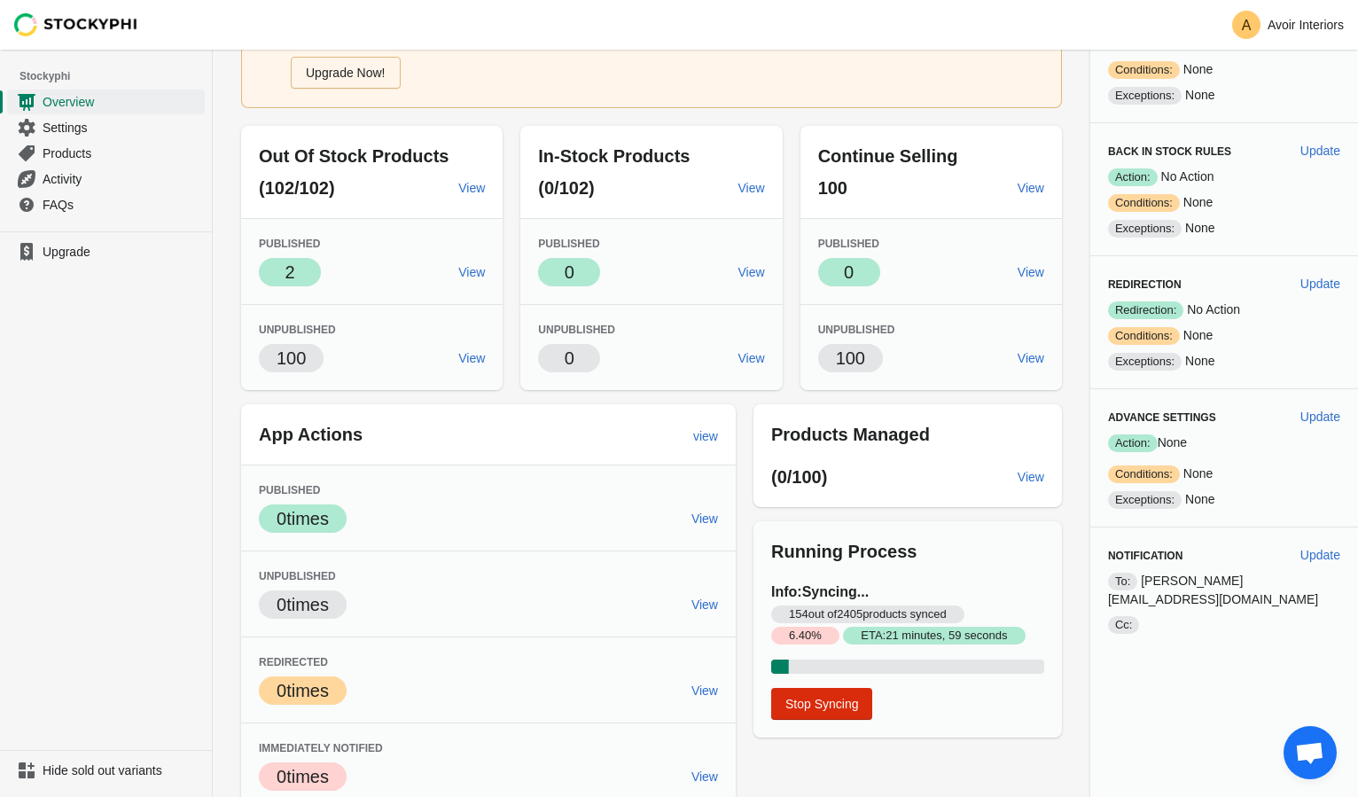
scroll to position [139, 0]
click at [466, 267] on span "View" at bounding box center [471, 271] width 27 height 14
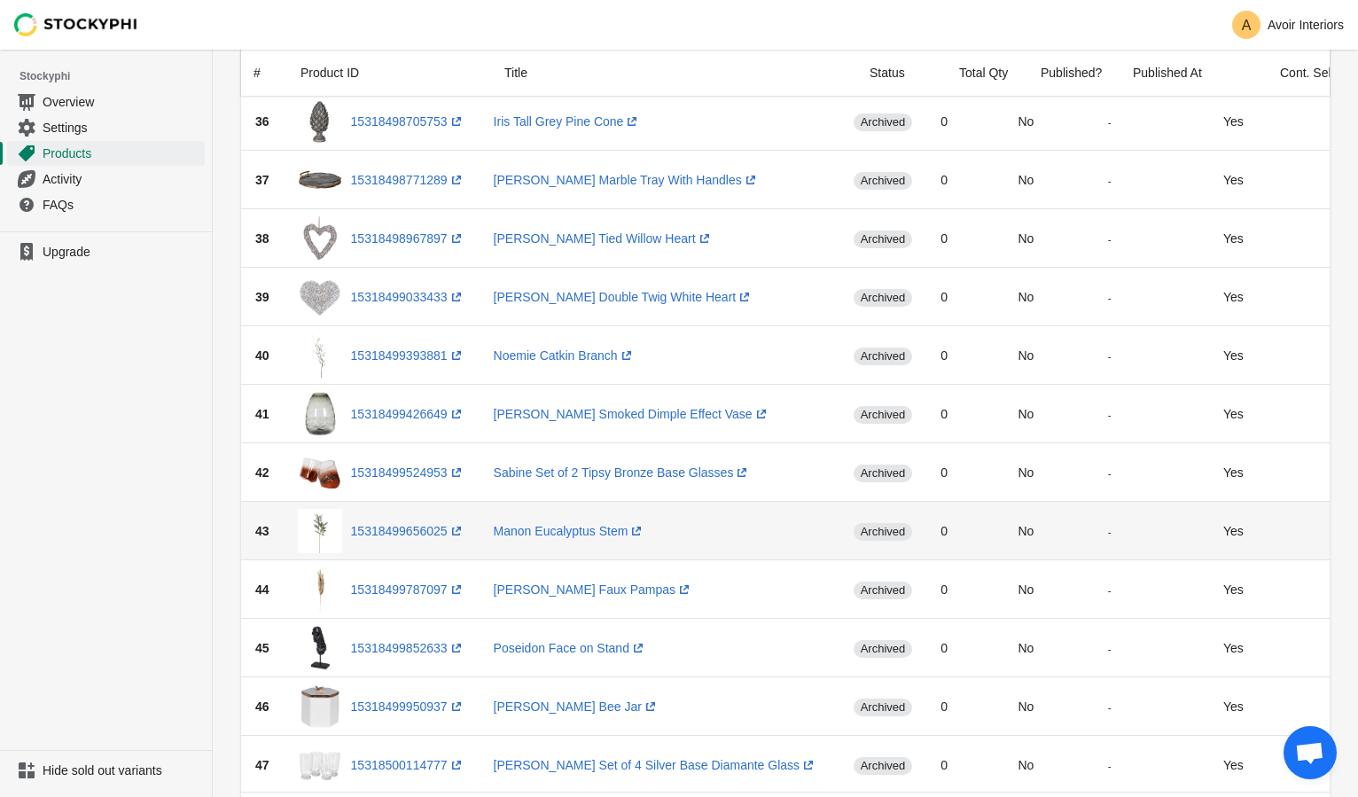
scroll to position [2483, 0]
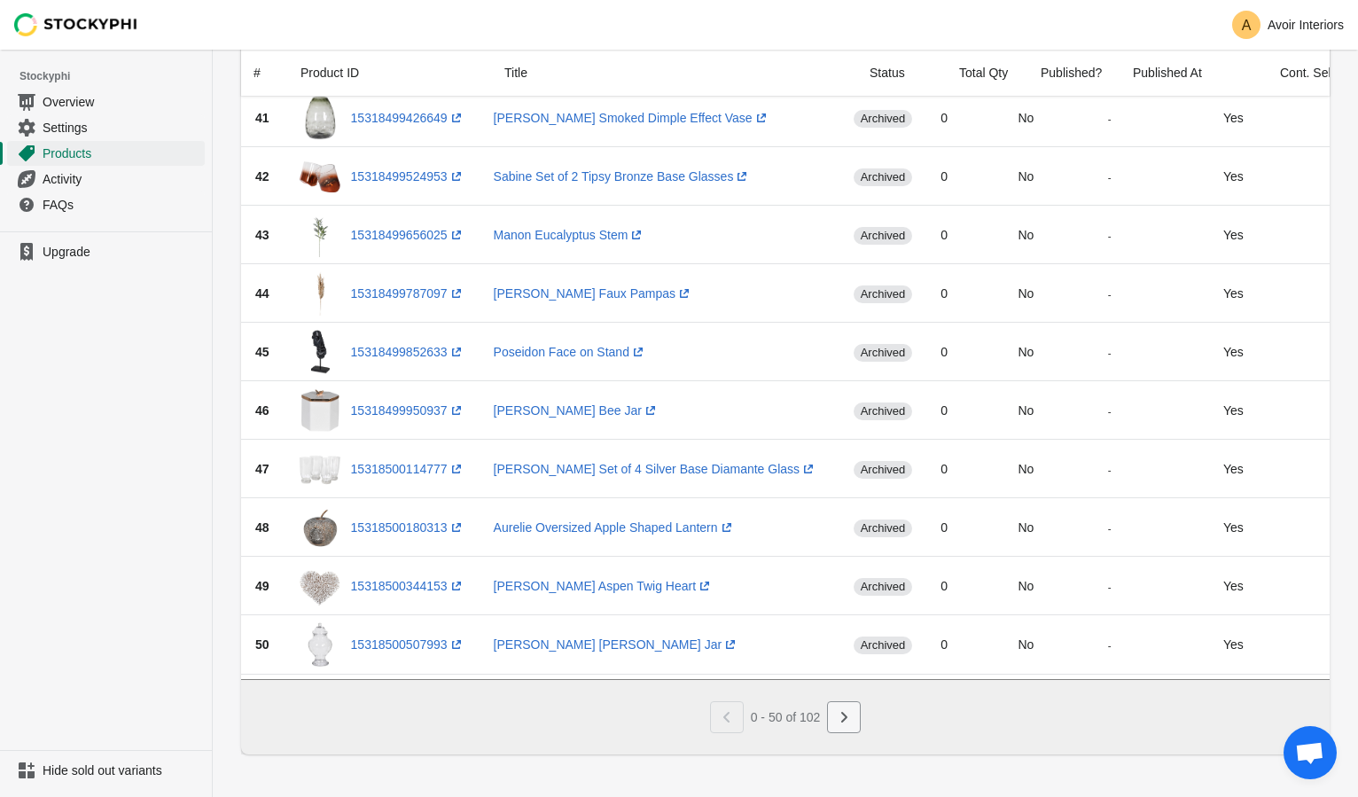
click at [840, 714] on icon "Next" at bounding box center [844, 717] width 18 height 18
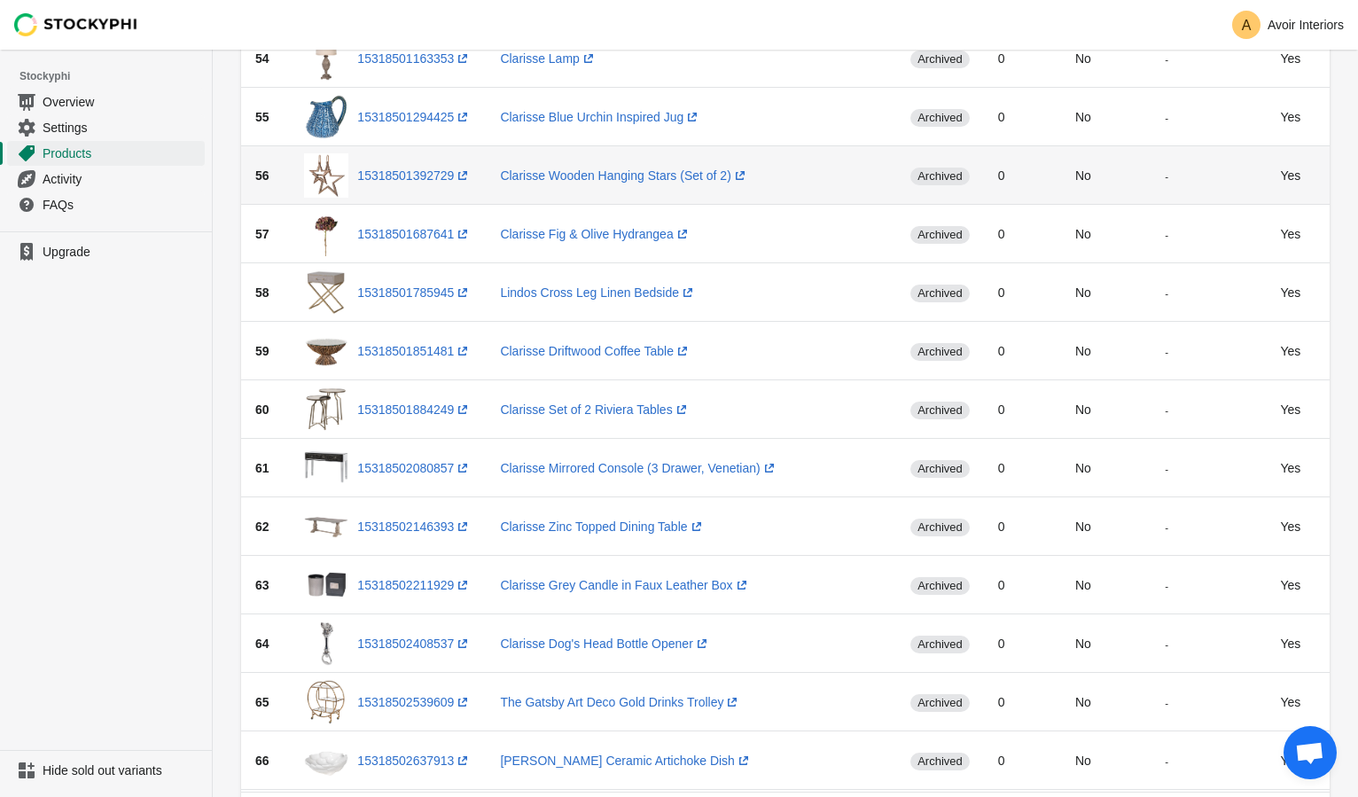
scroll to position [0, 0]
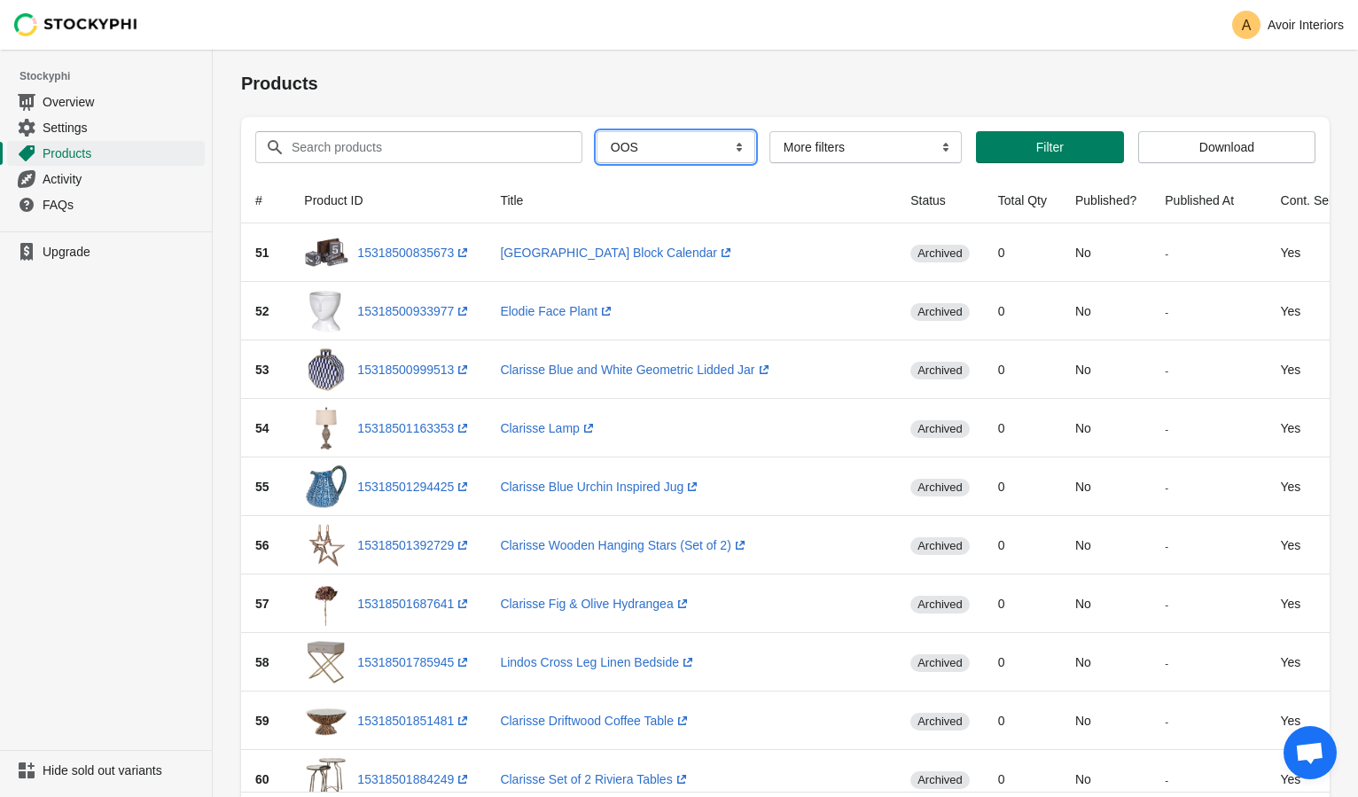
click at [685, 150] on select "All Products InStock InStock Published InStock Un-Published OOS OOS Published O…" at bounding box center [676, 147] width 159 height 32
click at [820, 142] on select "More filters Delayed product hide" at bounding box center [866, 147] width 192 height 32
click at [664, 167] on div "Search products Clear All Products InStock InStock Published InStock Un-Publish…" at bounding box center [785, 147] width 1089 height 60
click at [669, 139] on select "All Products InStock InStock Published InStock Un-Published OOS OOS Published O…" at bounding box center [676, 147] width 159 height 32
click at [383, 140] on input "Search products" at bounding box center [421, 147] width 260 height 32
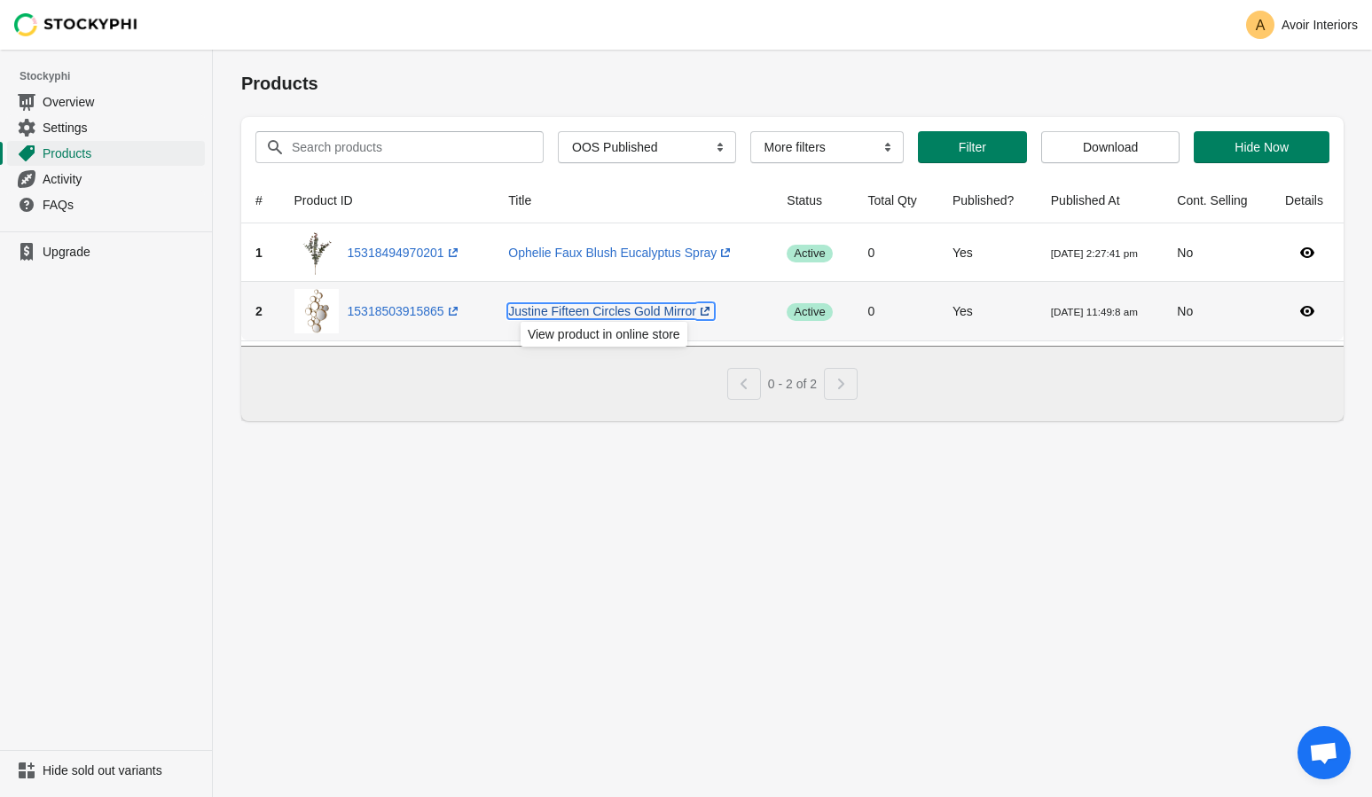
click at [604, 309] on link "Justine Fifteen Circles Gold Mirror (opens a new window)" at bounding box center [611, 311] width 206 height 14
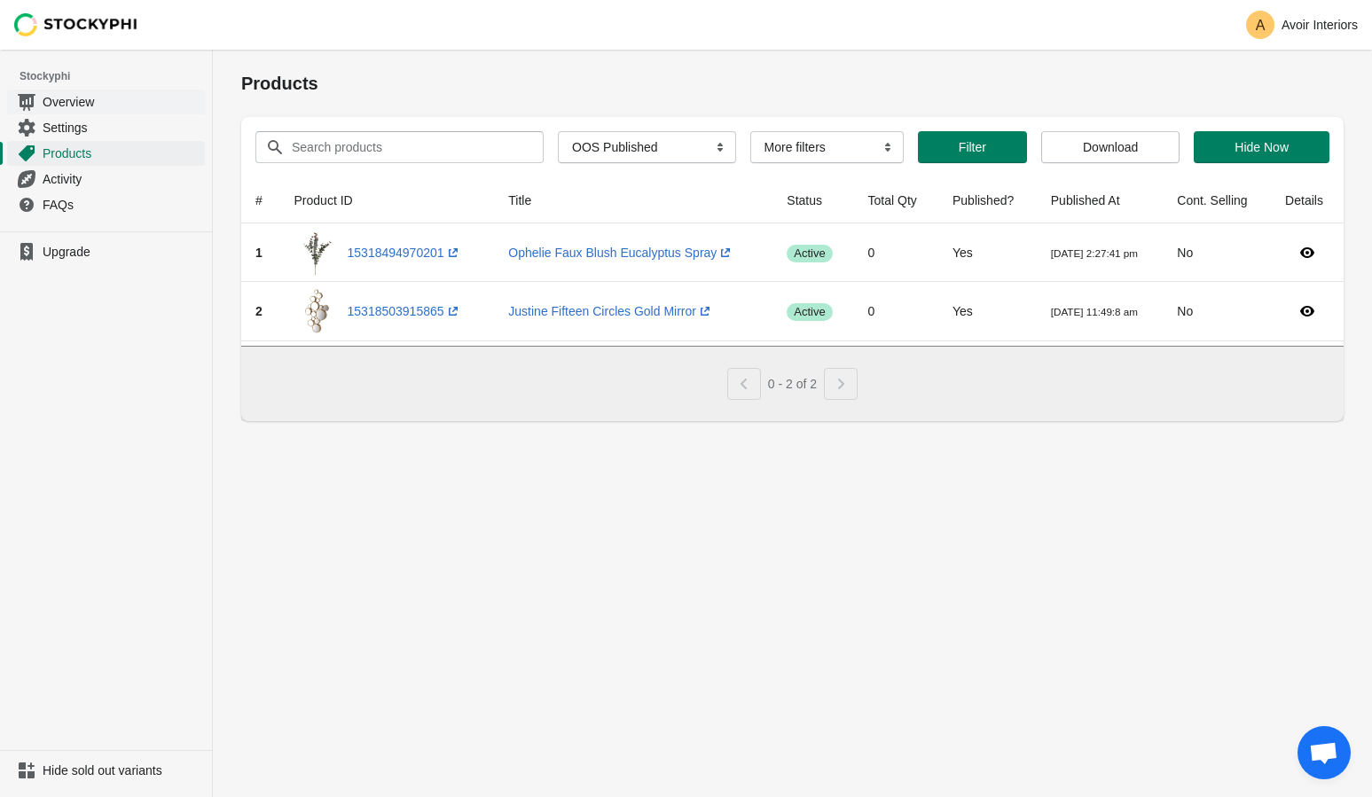
click at [76, 102] on span "Overview" at bounding box center [122, 102] width 159 height 18
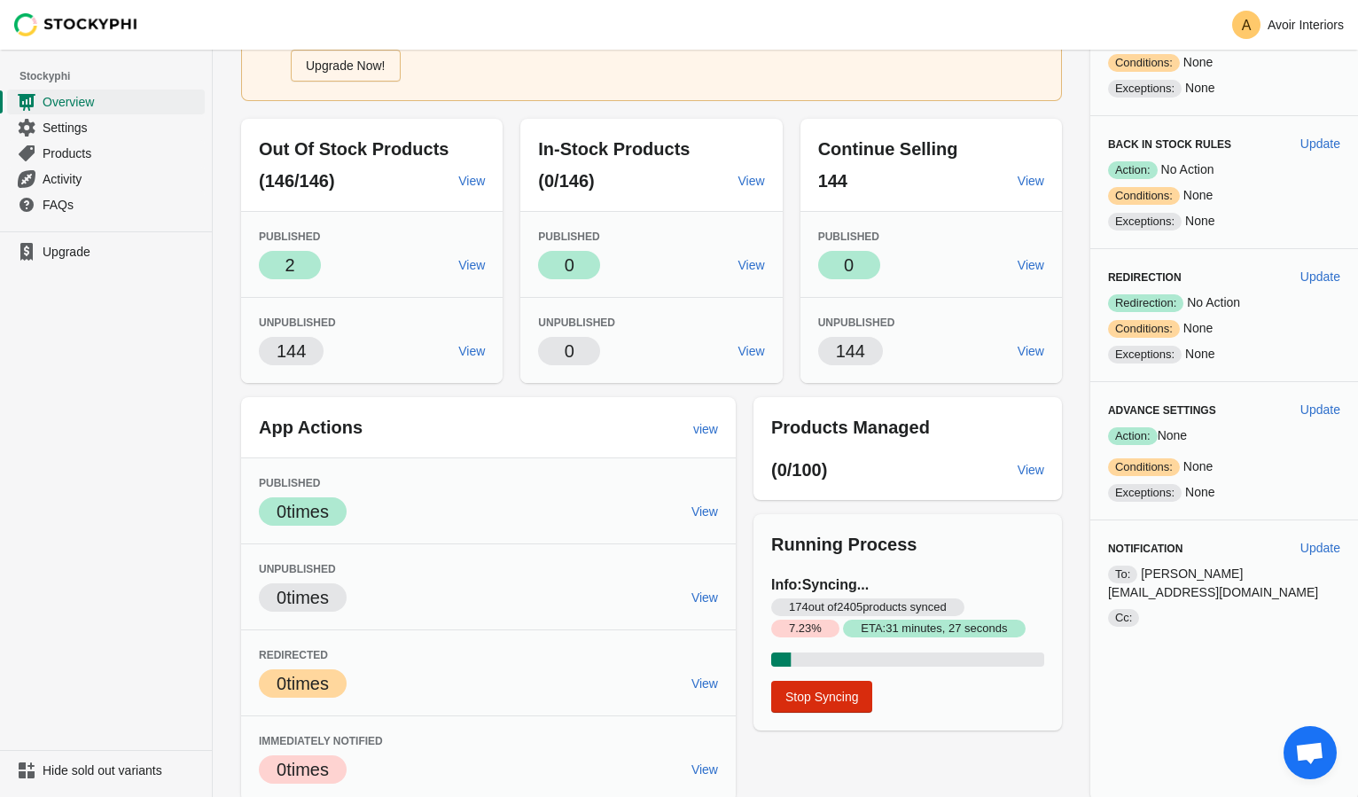
scroll to position [150, 0]
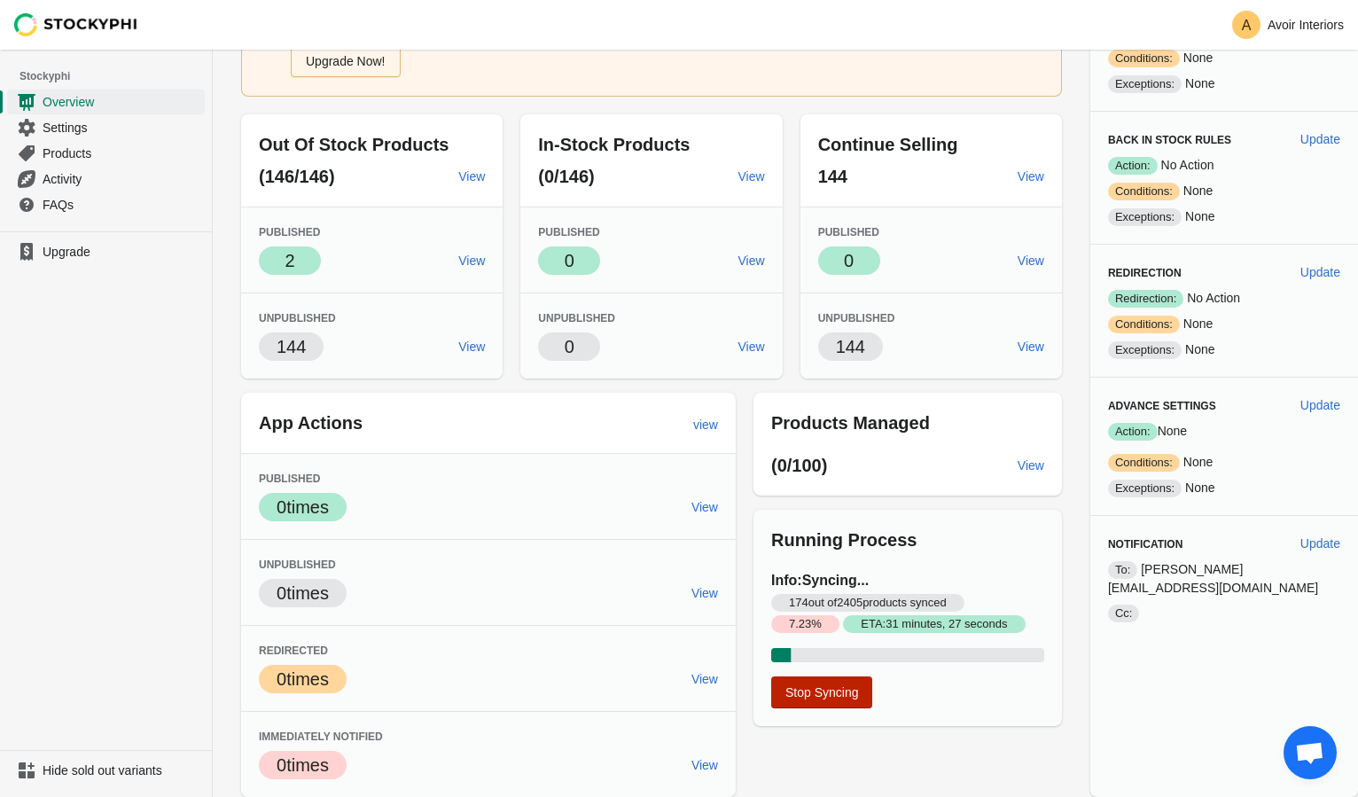
click at [816, 700] on button "Stop Syncing" at bounding box center [822, 693] width 102 height 32
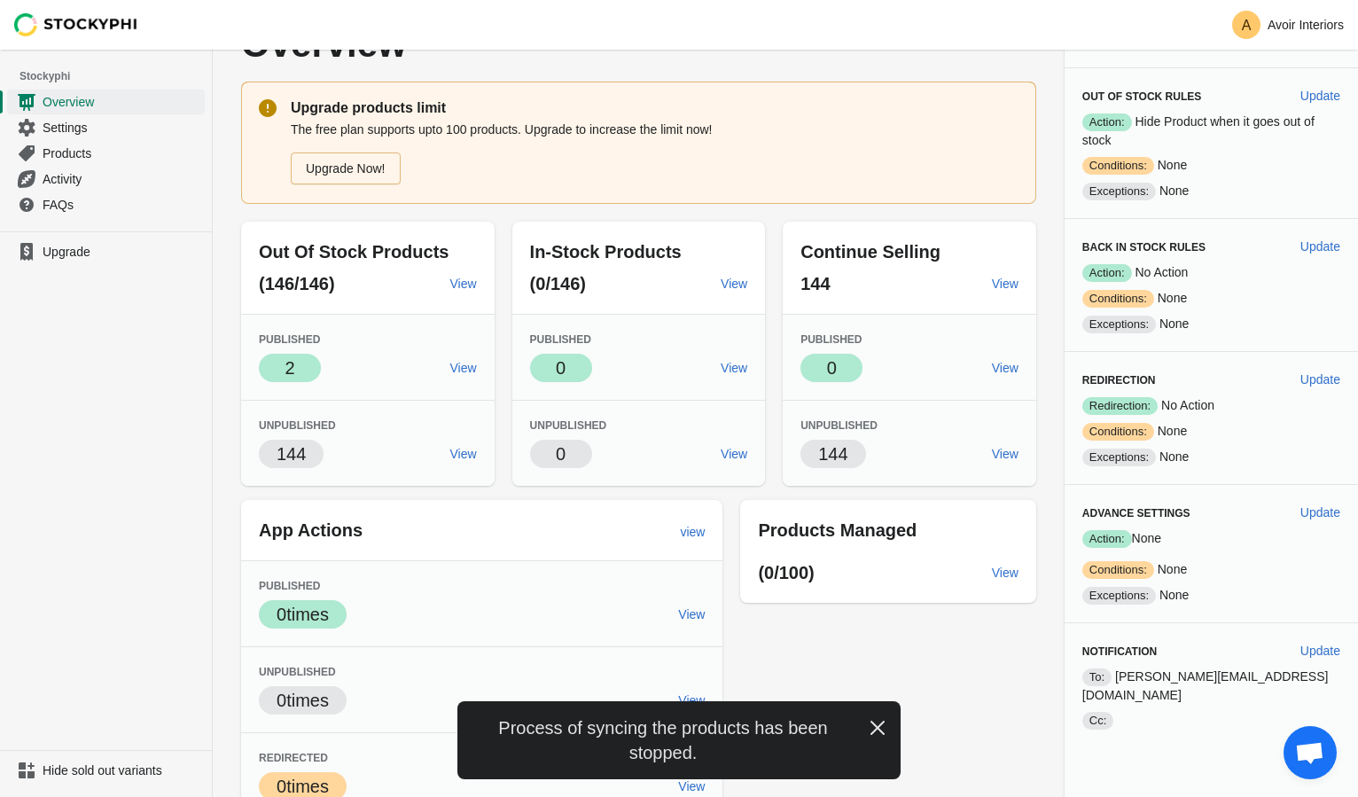
scroll to position [24, 0]
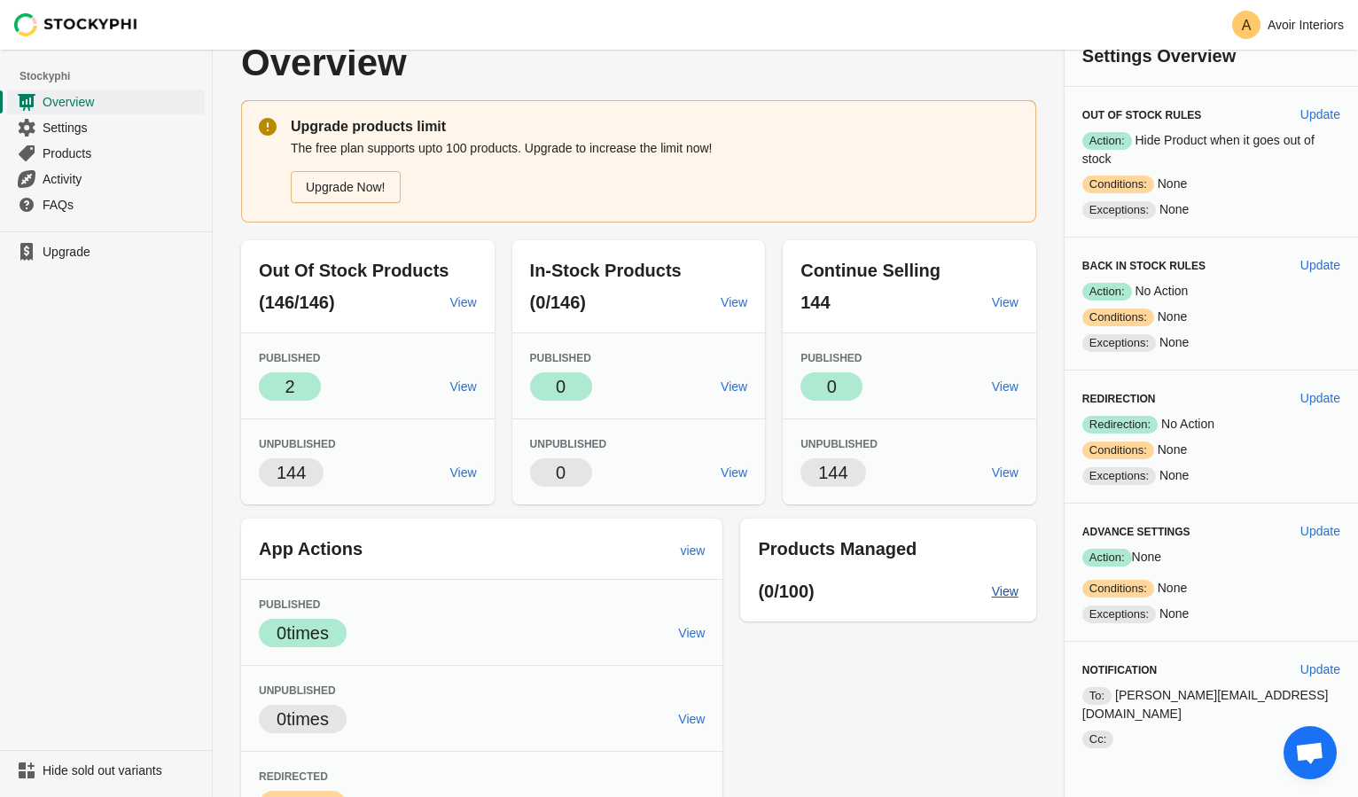
click at [1019, 588] on span "View" at bounding box center [1005, 591] width 27 height 14
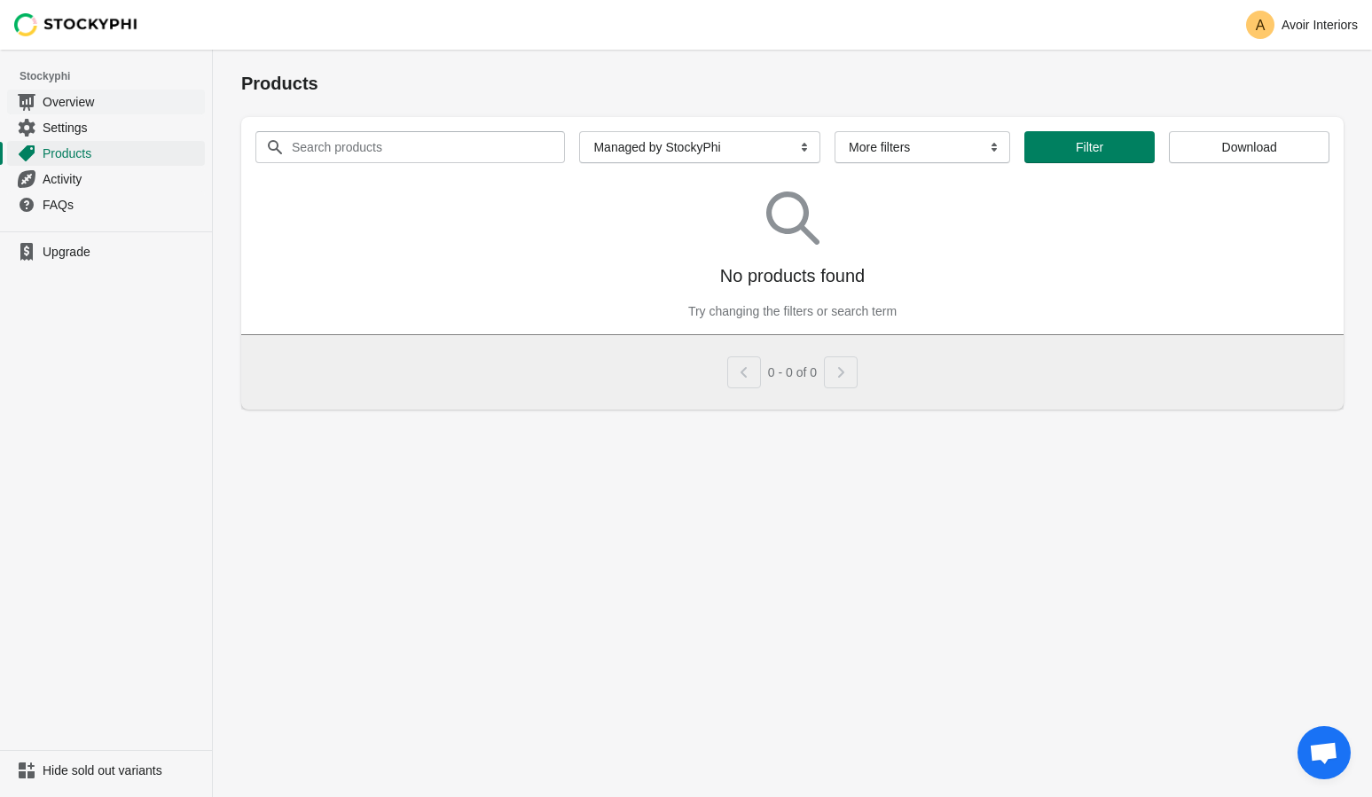
click at [104, 109] on span "Overview" at bounding box center [122, 102] width 159 height 18
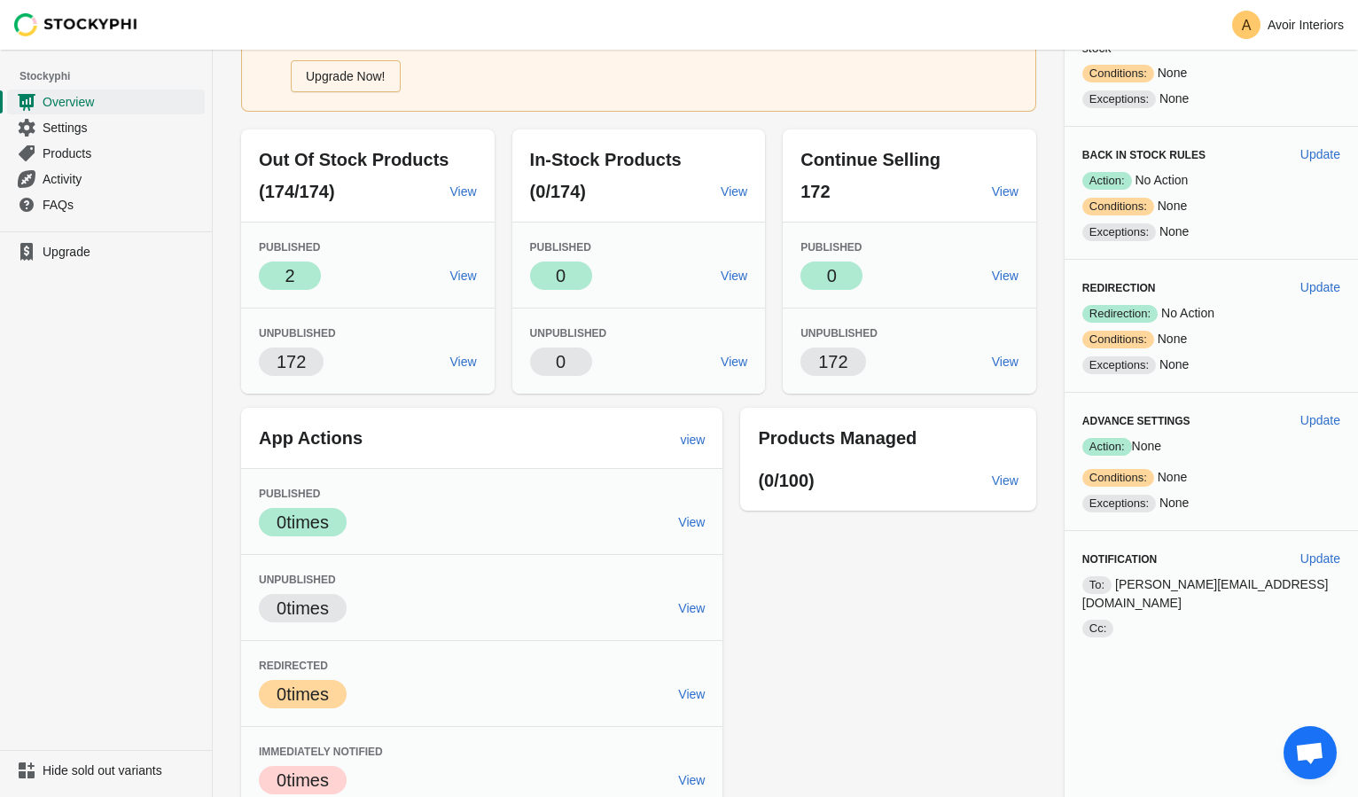
scroll to position [150, 0]
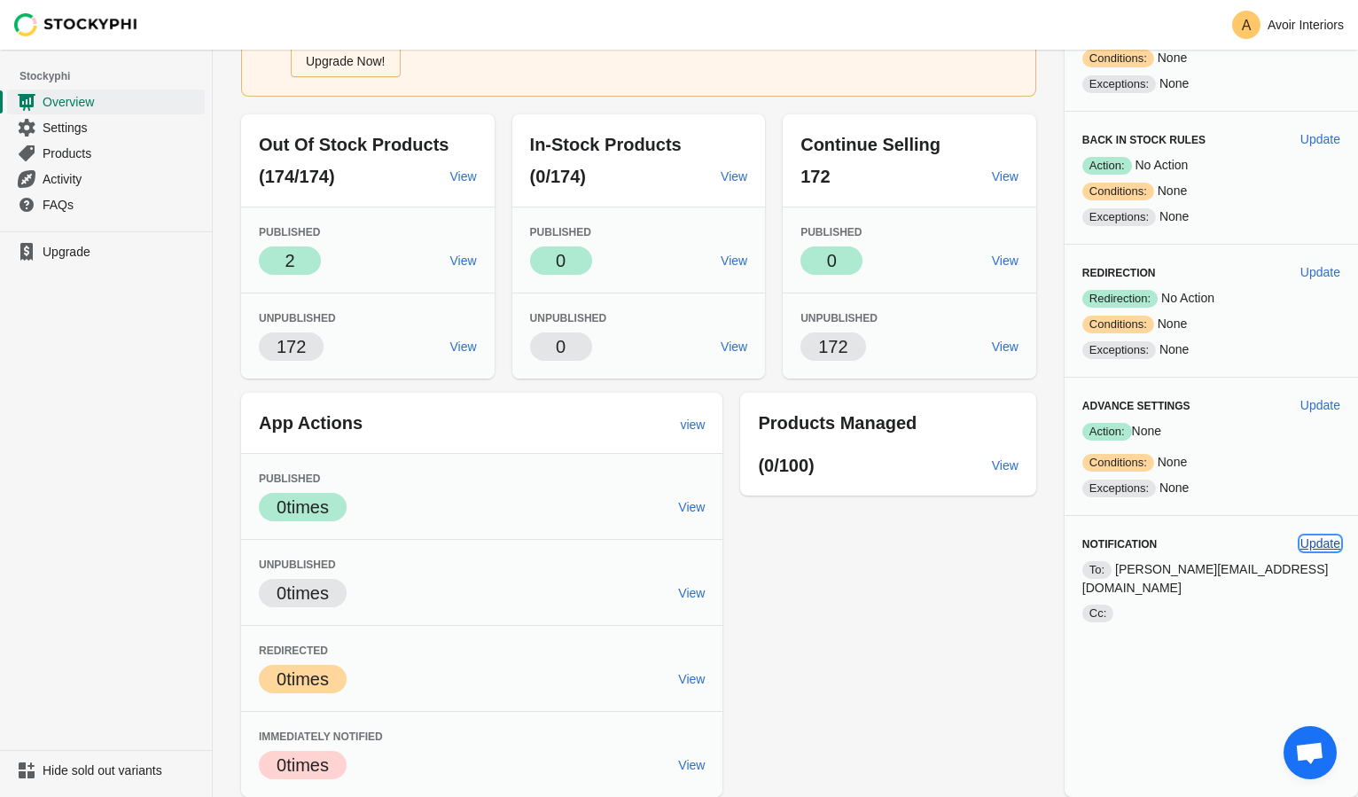
click at [1296, 536] on button "Update" at bounding box center [1321, 544] width 54 height 32
click at [1308, 536] on span "Update" at bounding box center [1321, 543] width 40 height 14
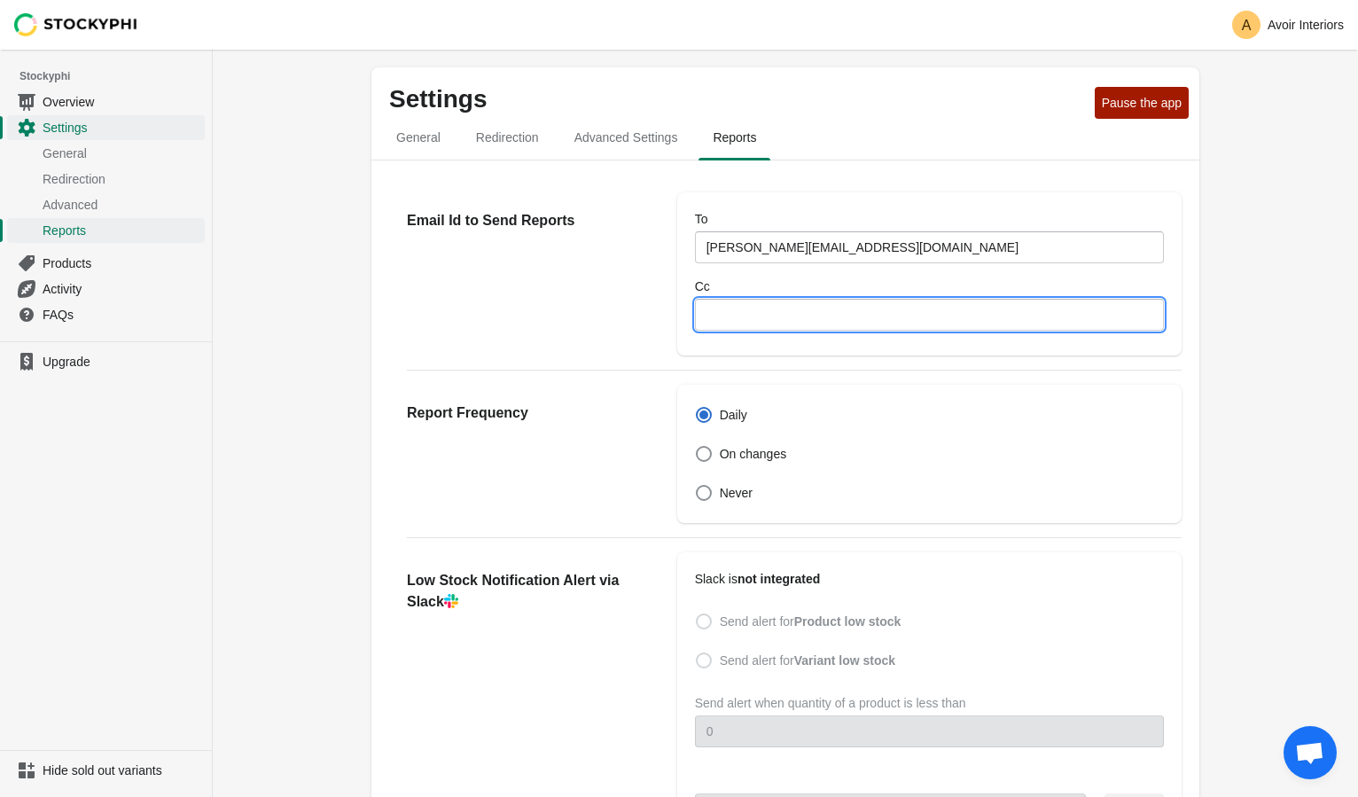
click at [808, 317] on input "Cc" at bounding box center [929, 315] width 469 height 32
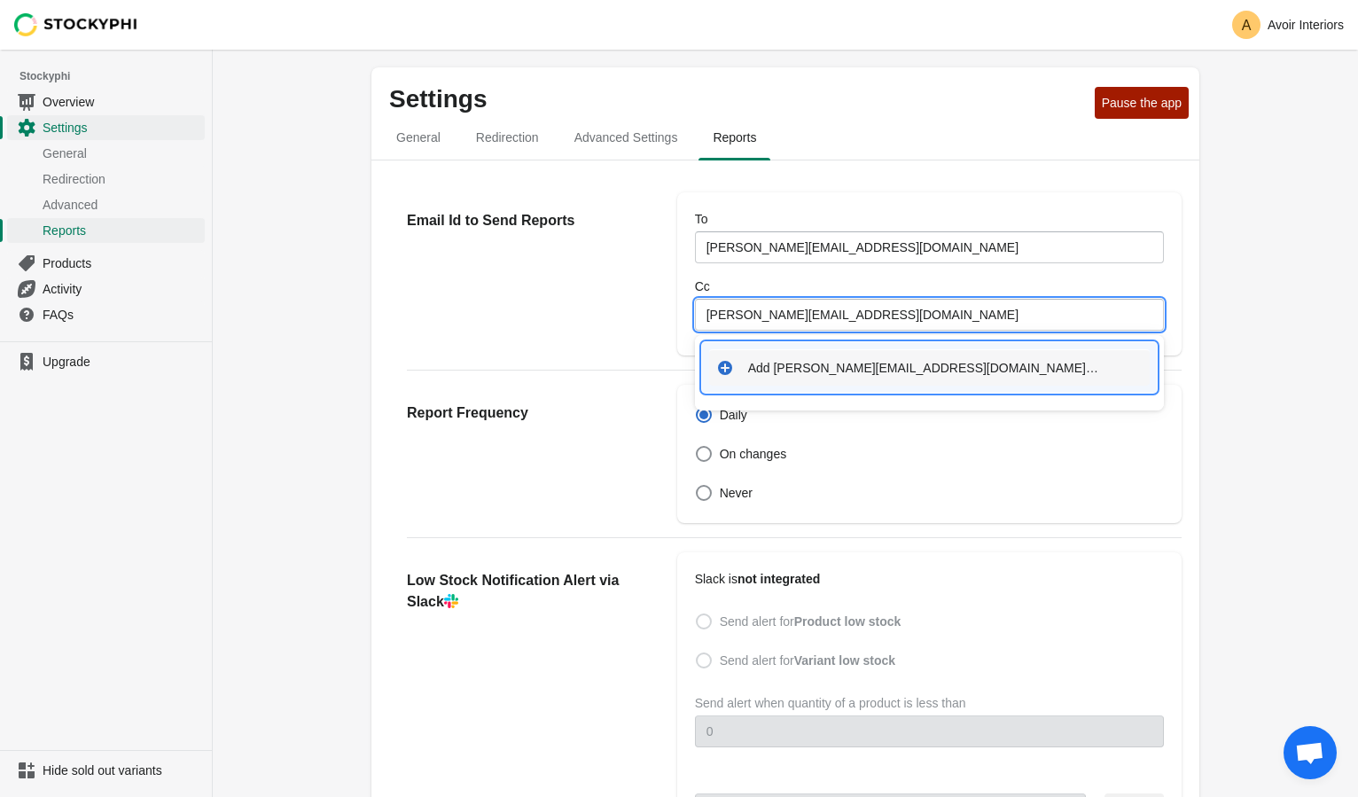
click at [814, 364] on div "Add amy@clyq.co.uk…" at bounding box center [945, 368] width 395 height 18
type input "[PERSON_NAME][EMAIL_ADDRESS][DOMAIN_NAME]"
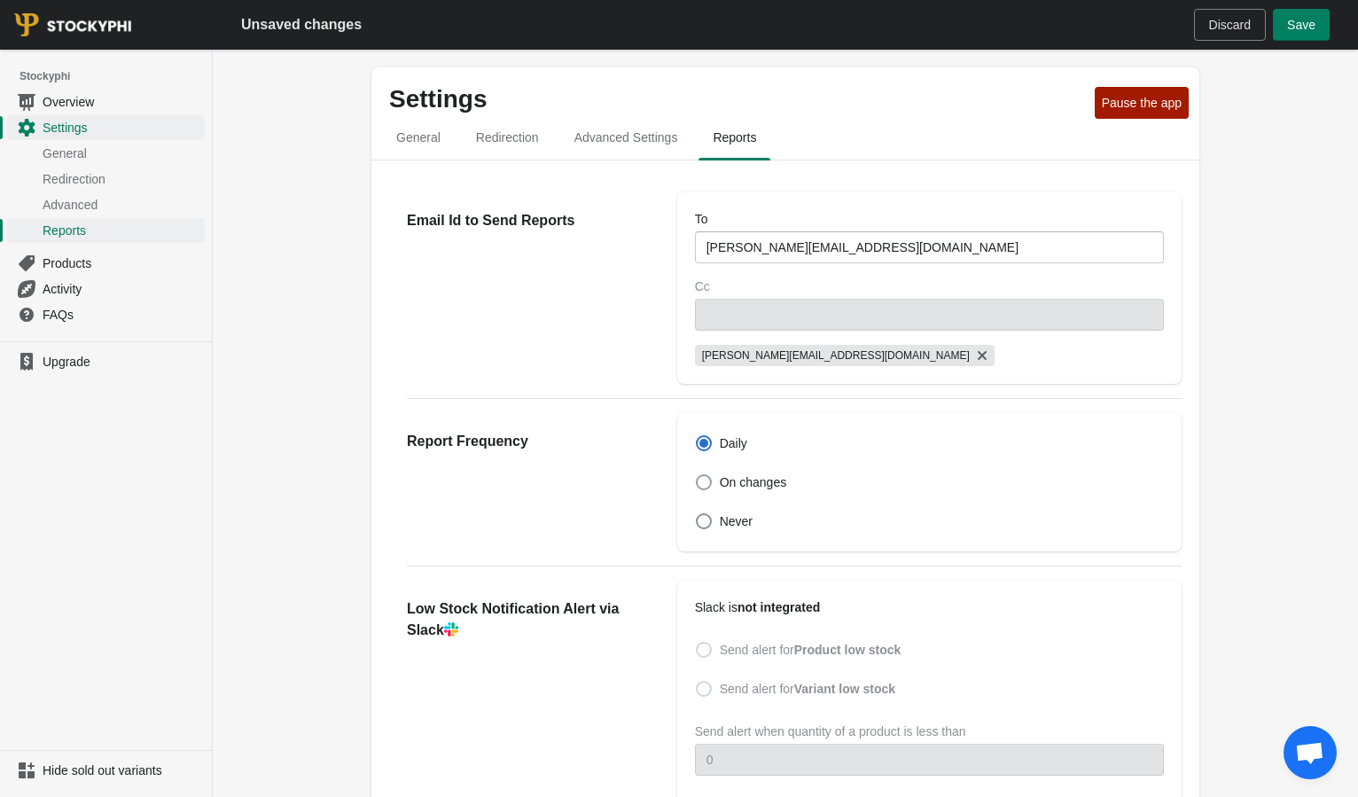
click at [726, 491] on label "On changes" at bounding box center [741, 482] width 92 height 25
click at [697, 475] on input "On changes" at bounding box center [696, 474] width 1 height 1
radio input "false"
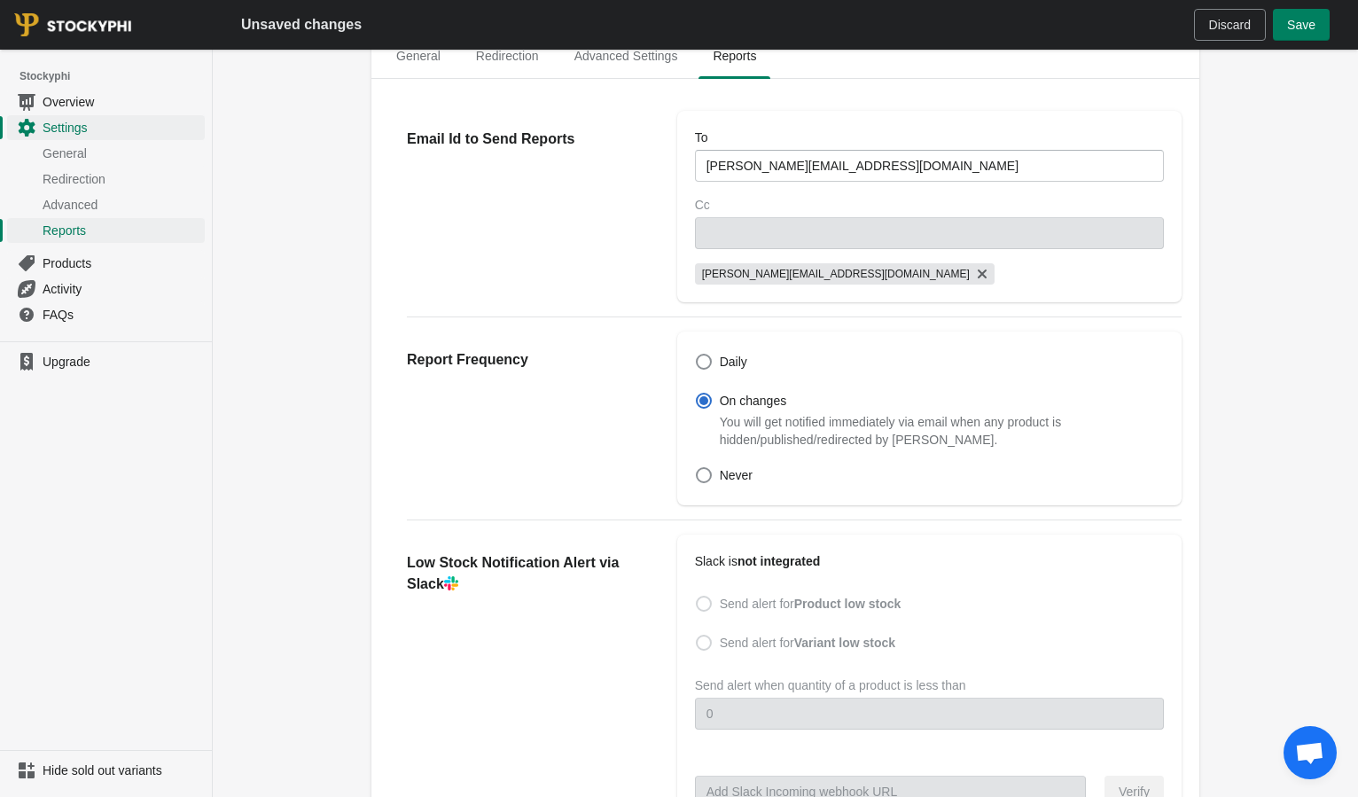
scroll to position [509, 0]
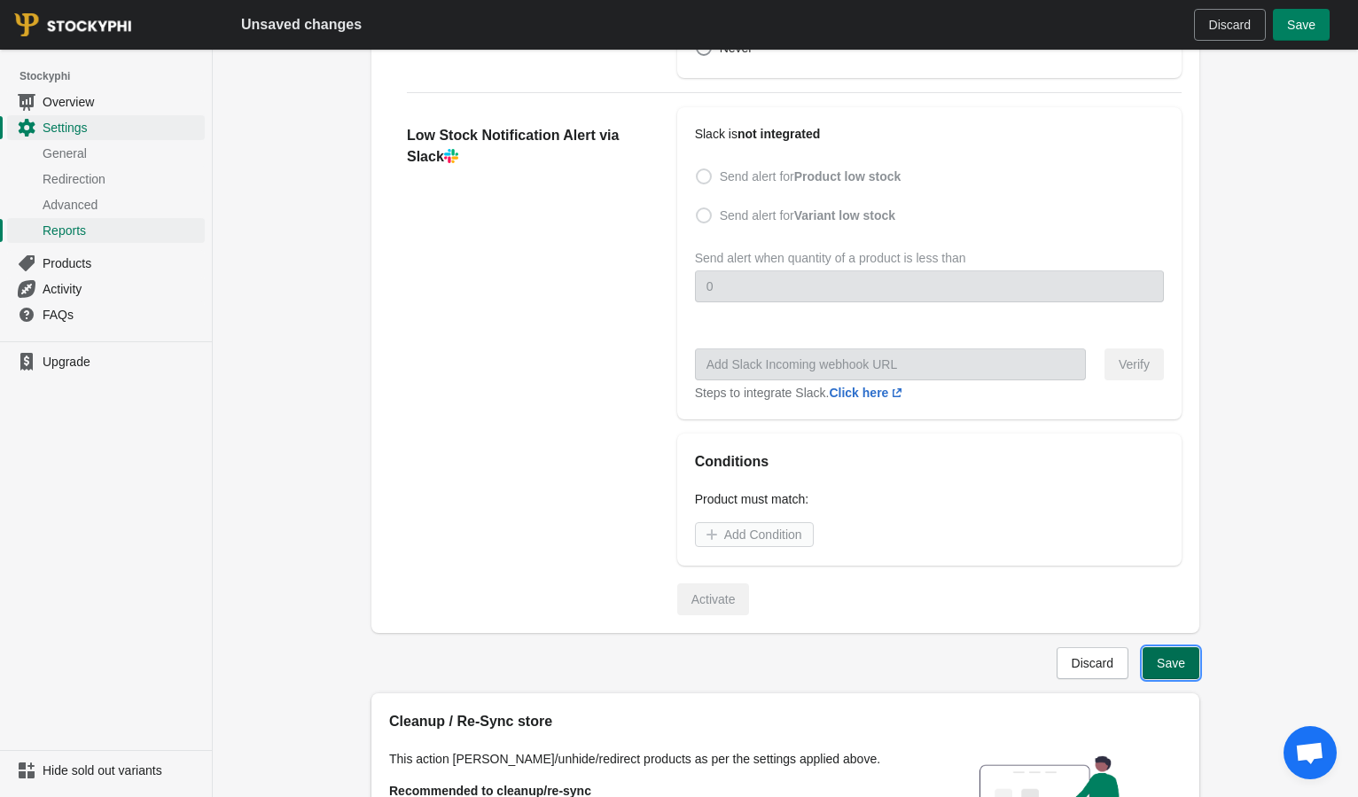
click at [1183, 663] on span "Save" at bounding box center [1171, 663] width 28 height 14
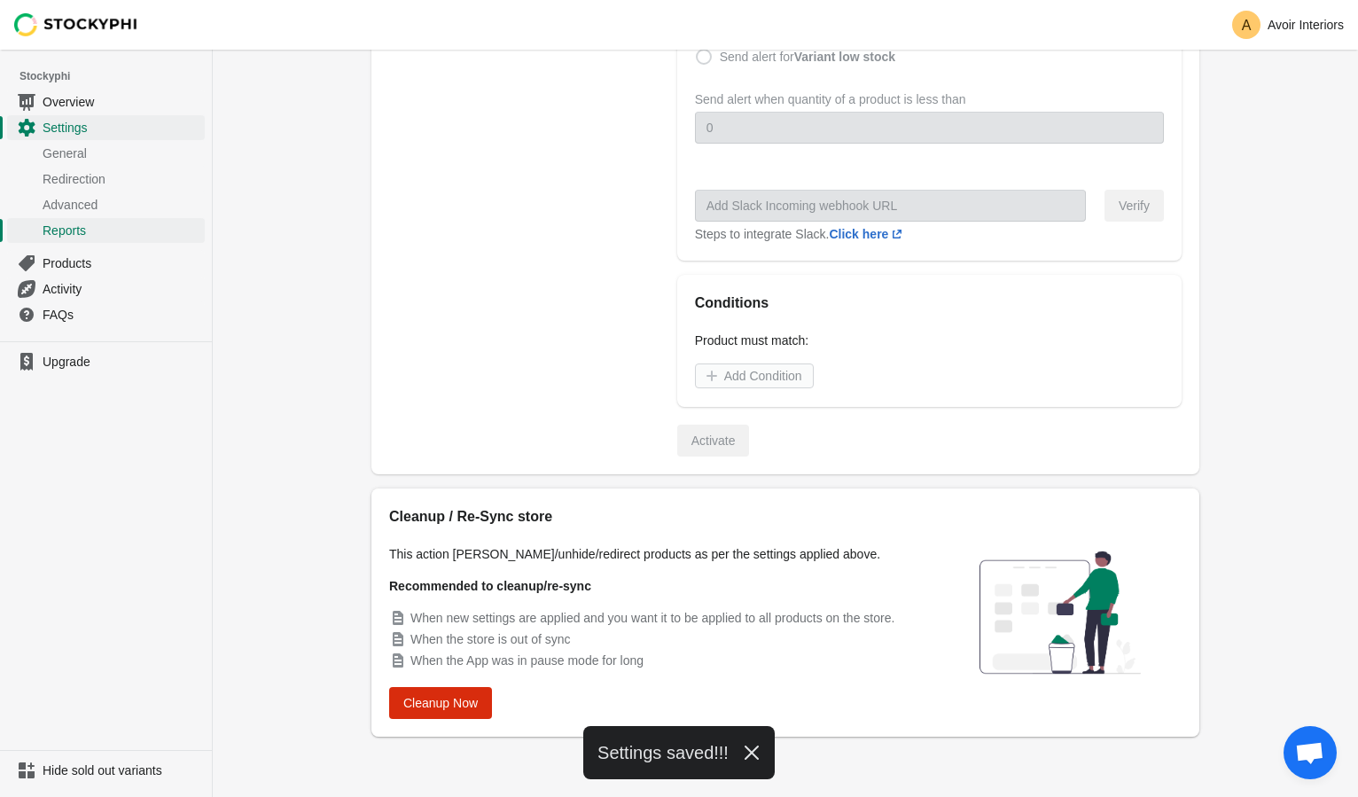
scroll to position [0, 0]
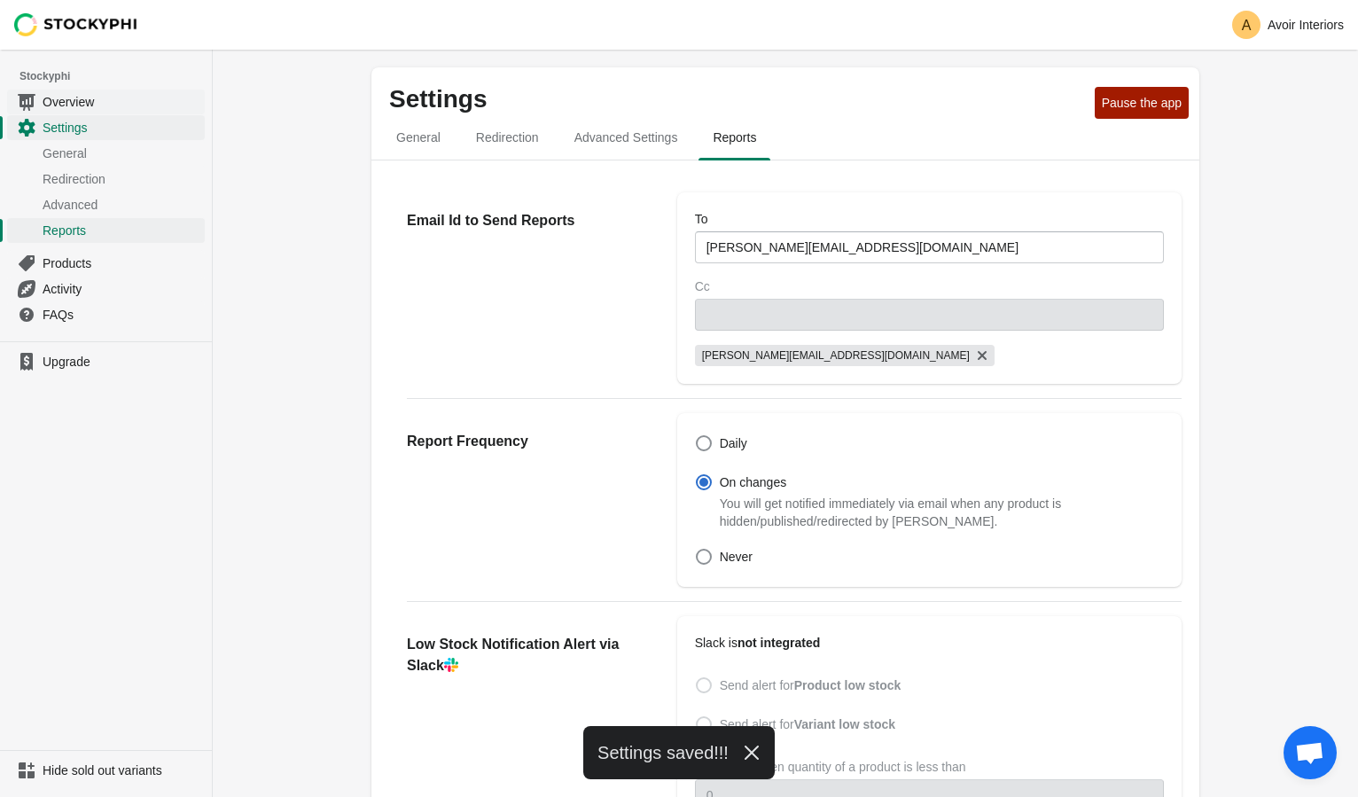
click at [60, 106] on span "Overview" at bounding box center [122, 102] width 159 height 18
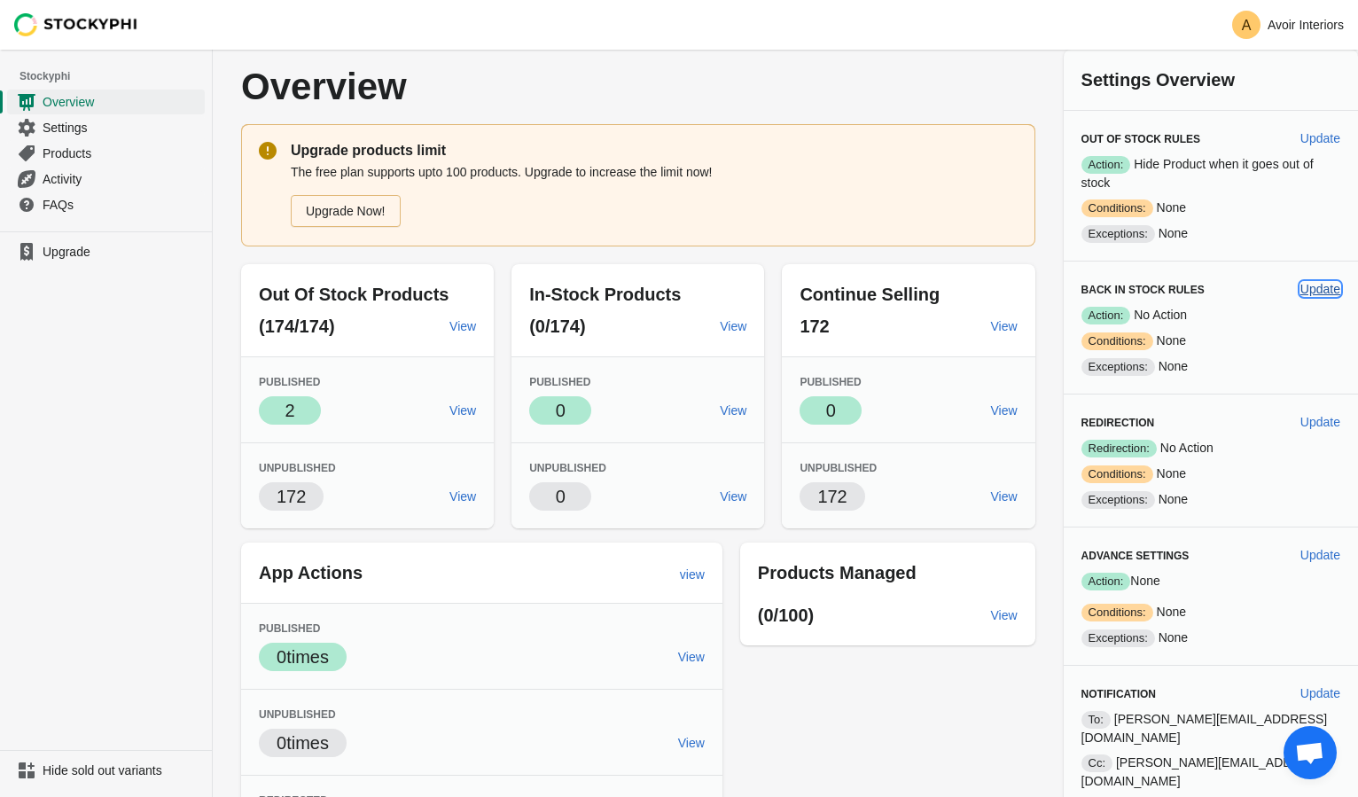
click at [1309, 292] on span "Update" at bounding box center [1321, 289] width 40 height 14
select select "hours"
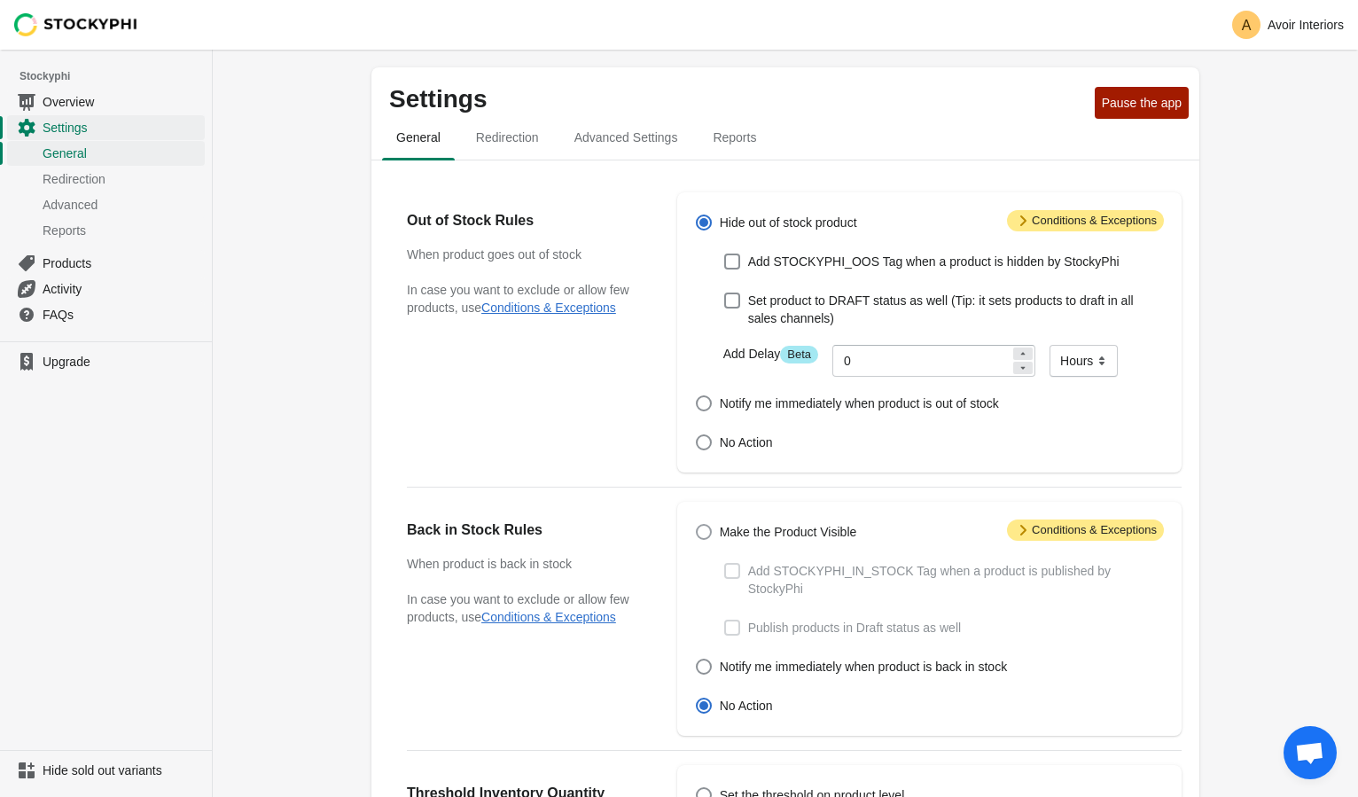
click at [761, 532] on span "Make the Product Visible" at bounding box center [788, 532] width 137 height 18
click at [697, 525] on input "Make the Product Visible" at bounding box center [696, 524] width 1 height 1
radio input "true"
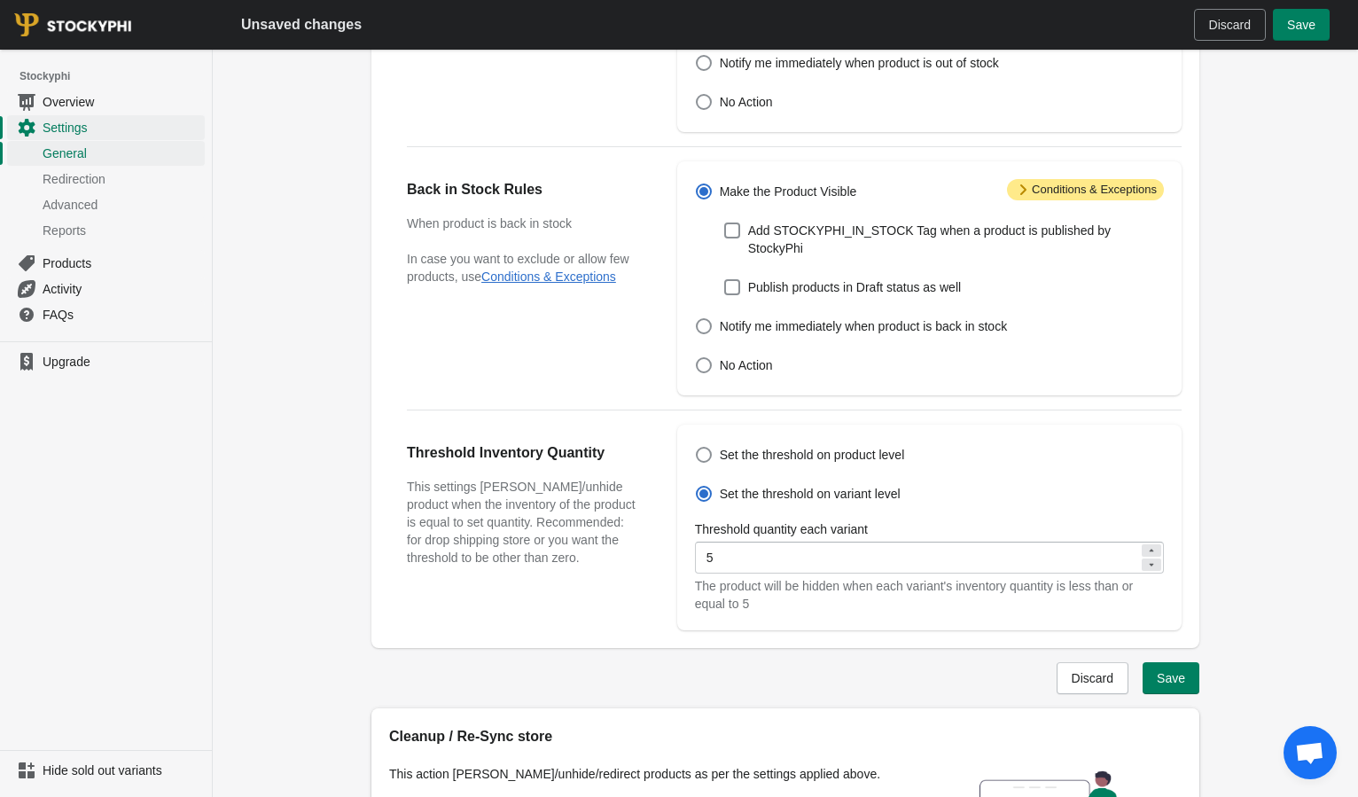
scroll to position [363, 0]
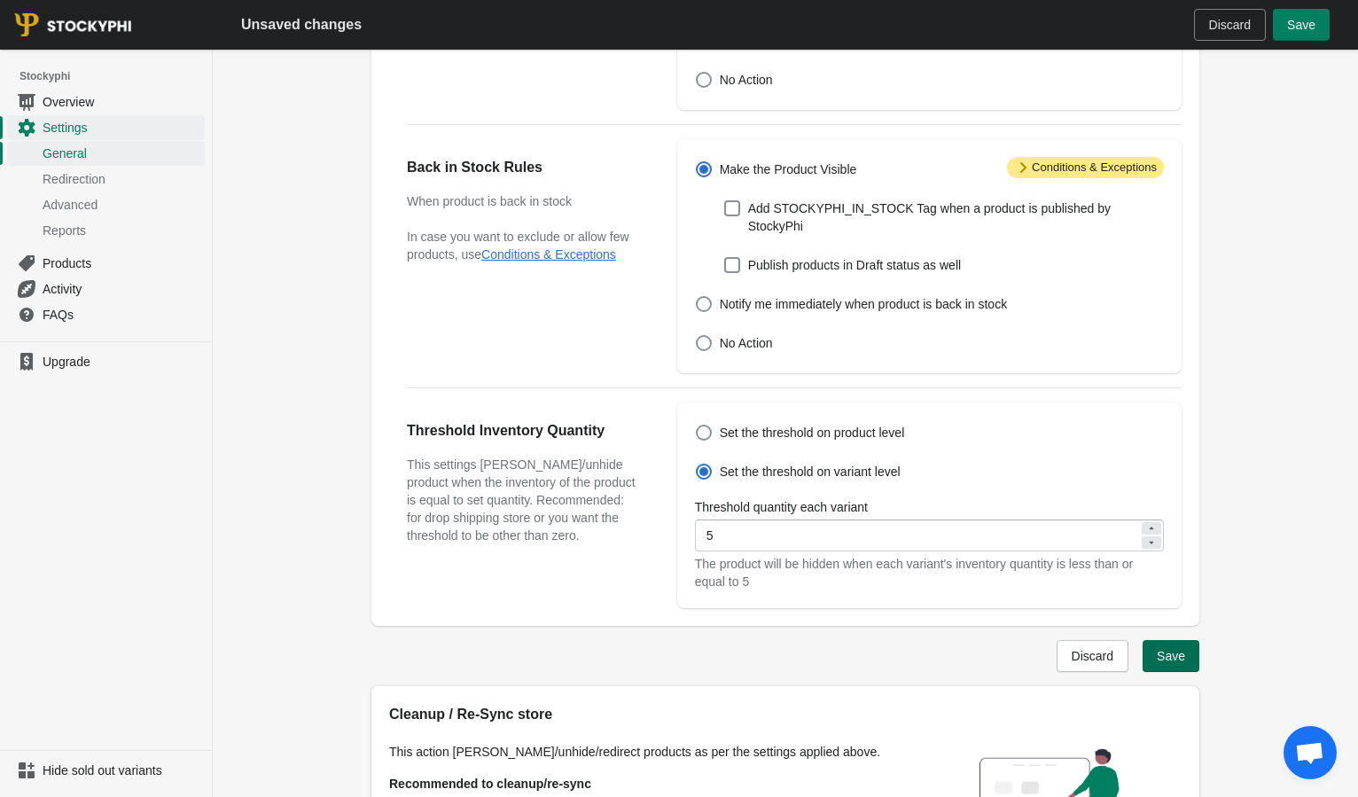
click at [1177, 653] on span "Save" at bounding box center [1171, 656] width 28 height 14
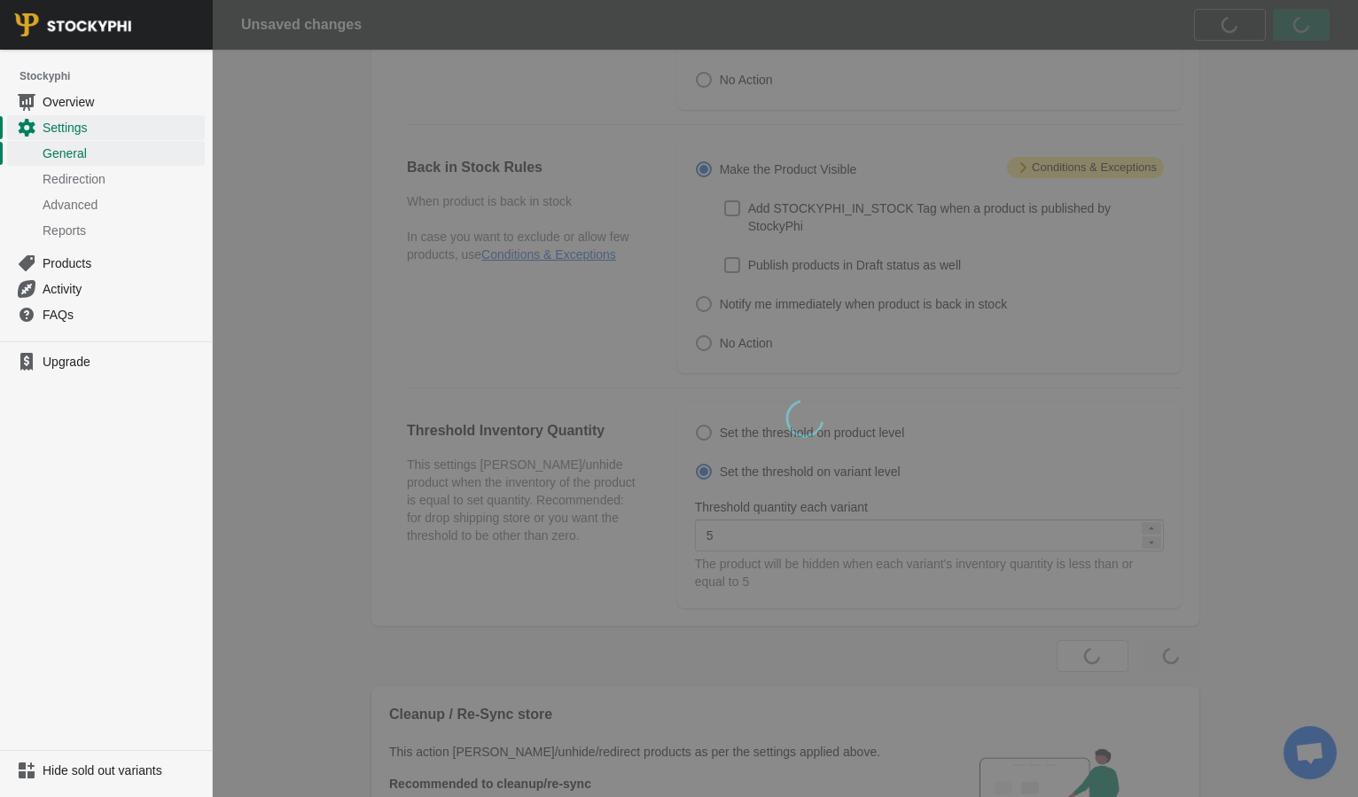
scroll to position [0, 0]
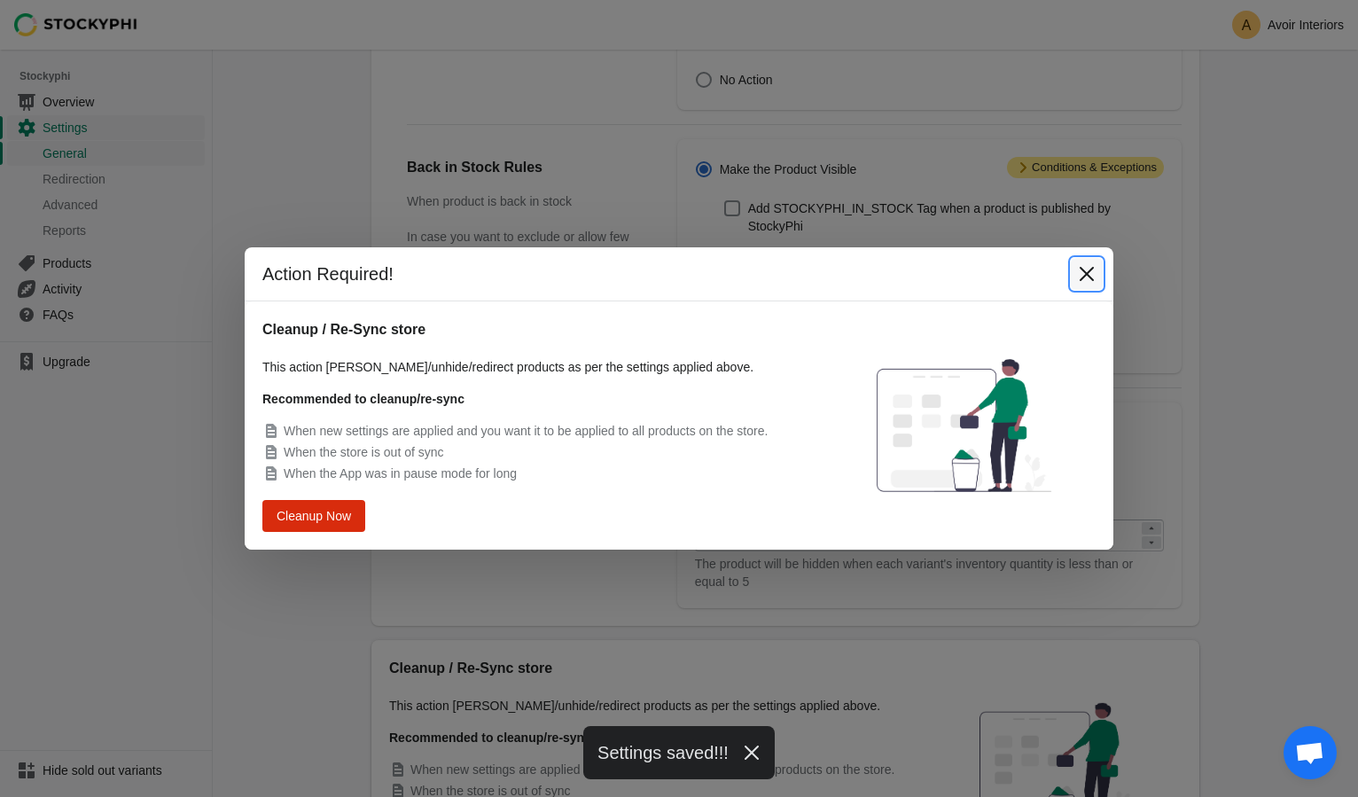
click at [1072, 280] on button "Close" at bounding box center [1087, 274] width 32 height 32
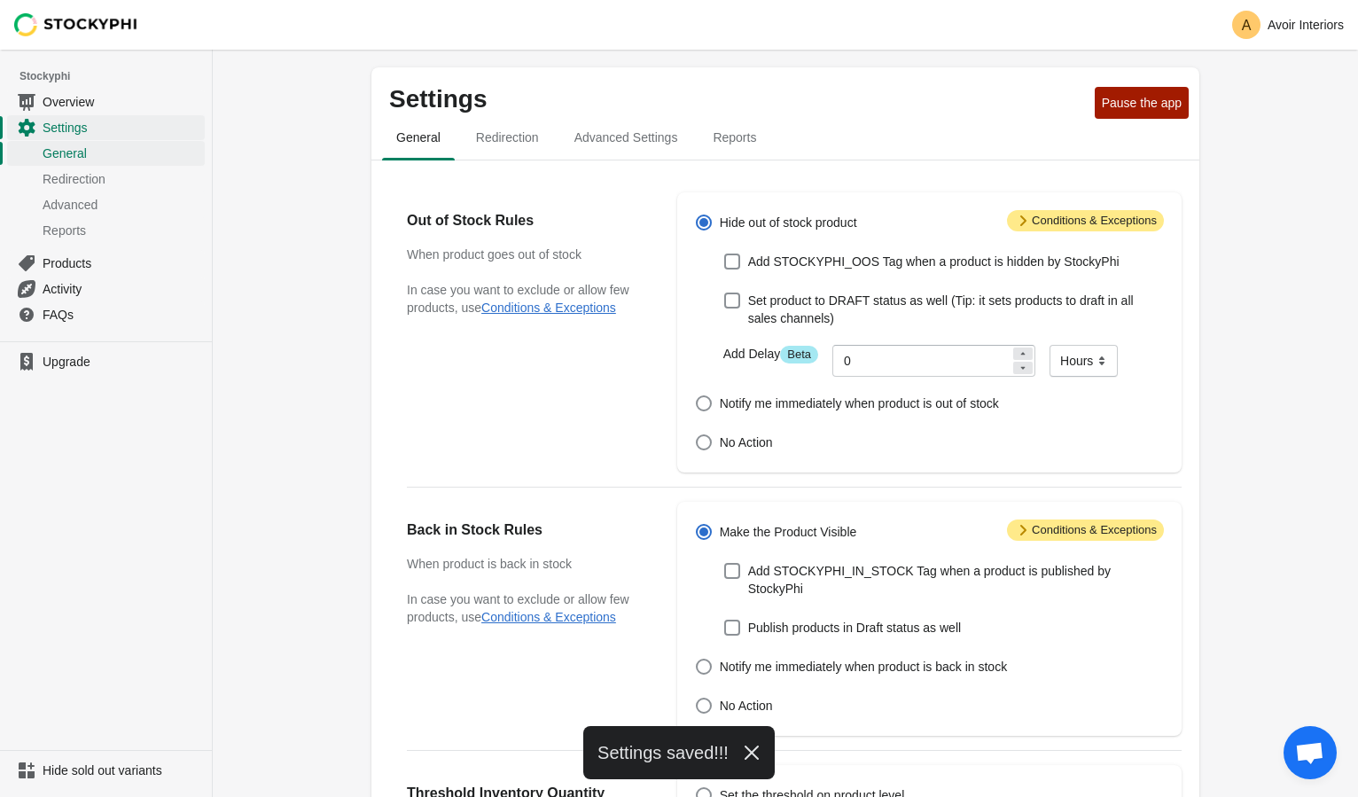
scroll to position [363, 0]
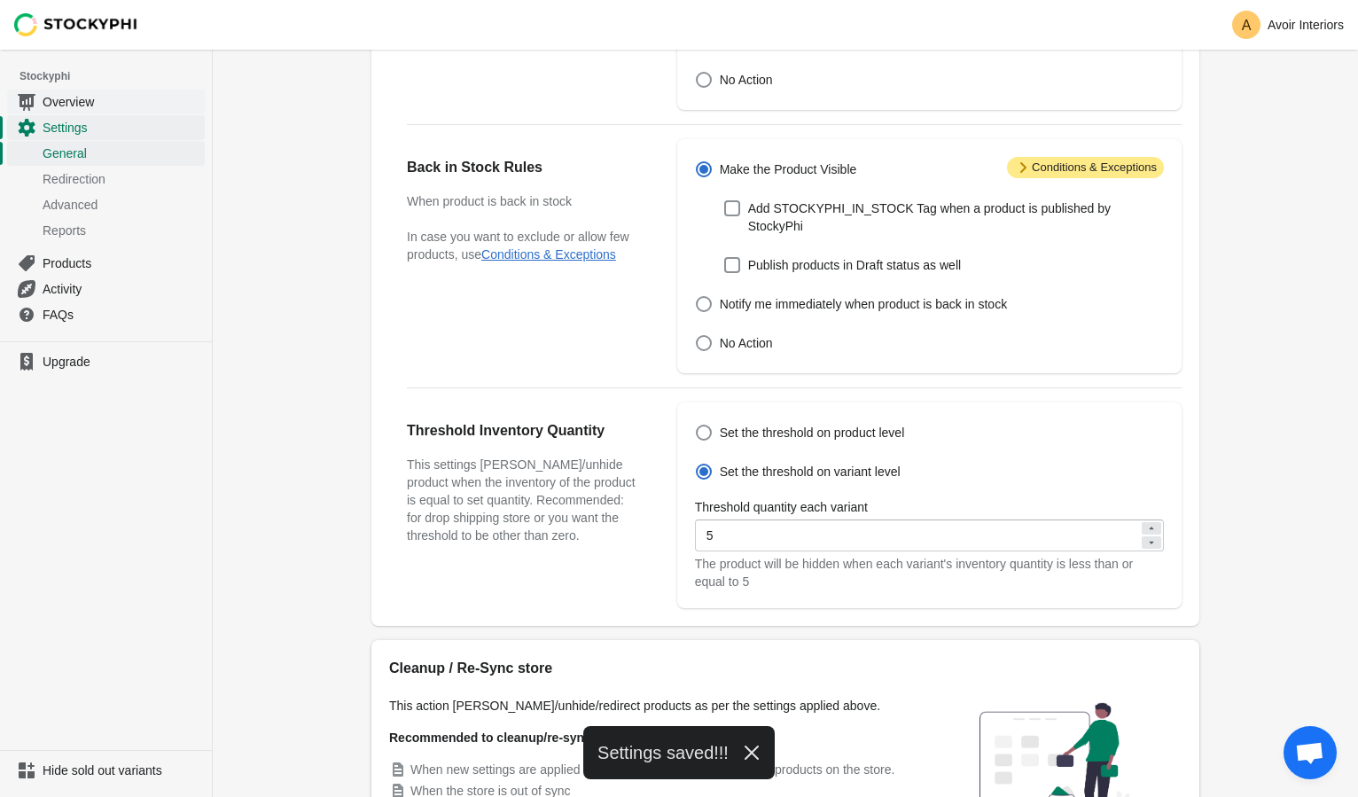
click at [66, 103] on span "Overview" at bounding box center [122, 102] width 159 height 18
